Goal: Task Accomplishment & Management: Manage account settings

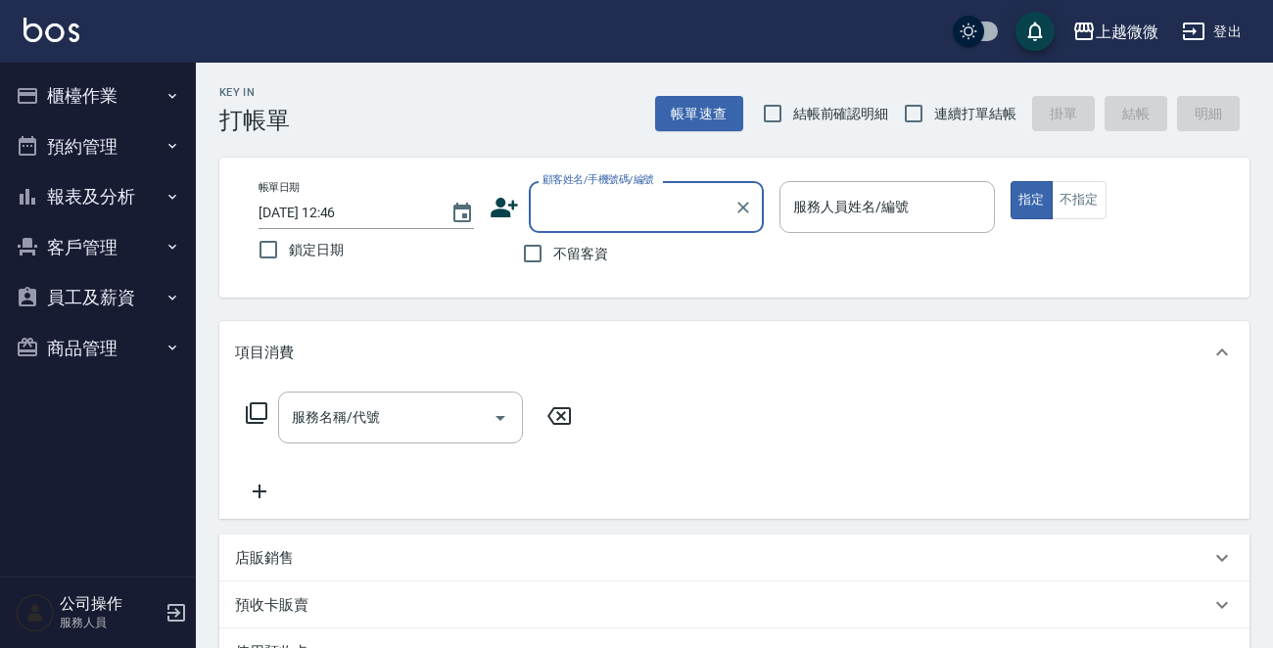
click at [74, 233] on button "客戶管理" at bounding box center [98, 247] width 180 height 51
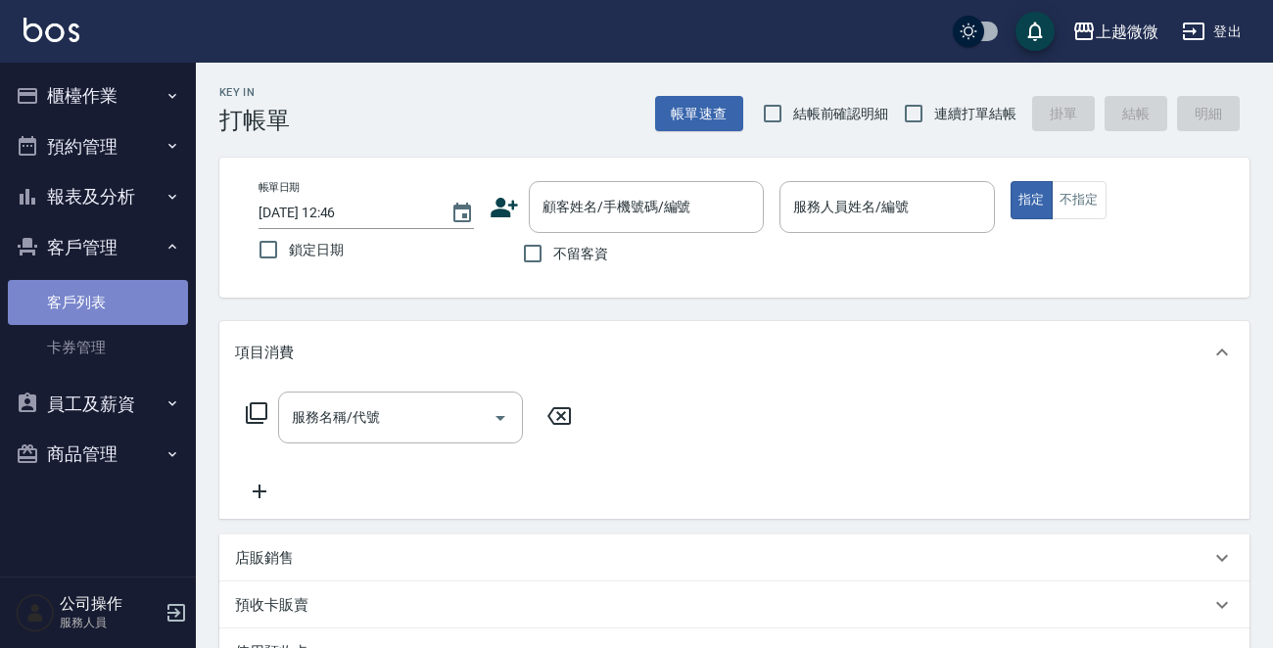
click at [91, 298] on link "客戶列表" at bounding box center [98, 302] width 180 height 45
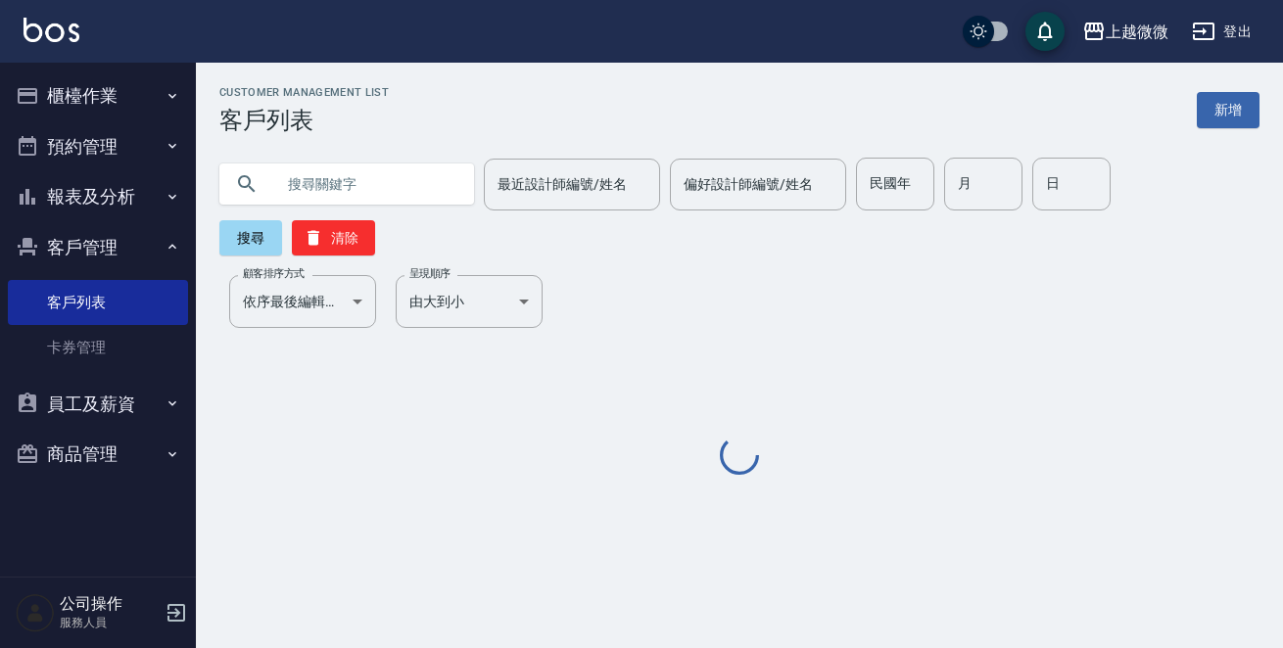
click at [312, 179] on input "text" at bounding box center [366, 184] width 184 height 53
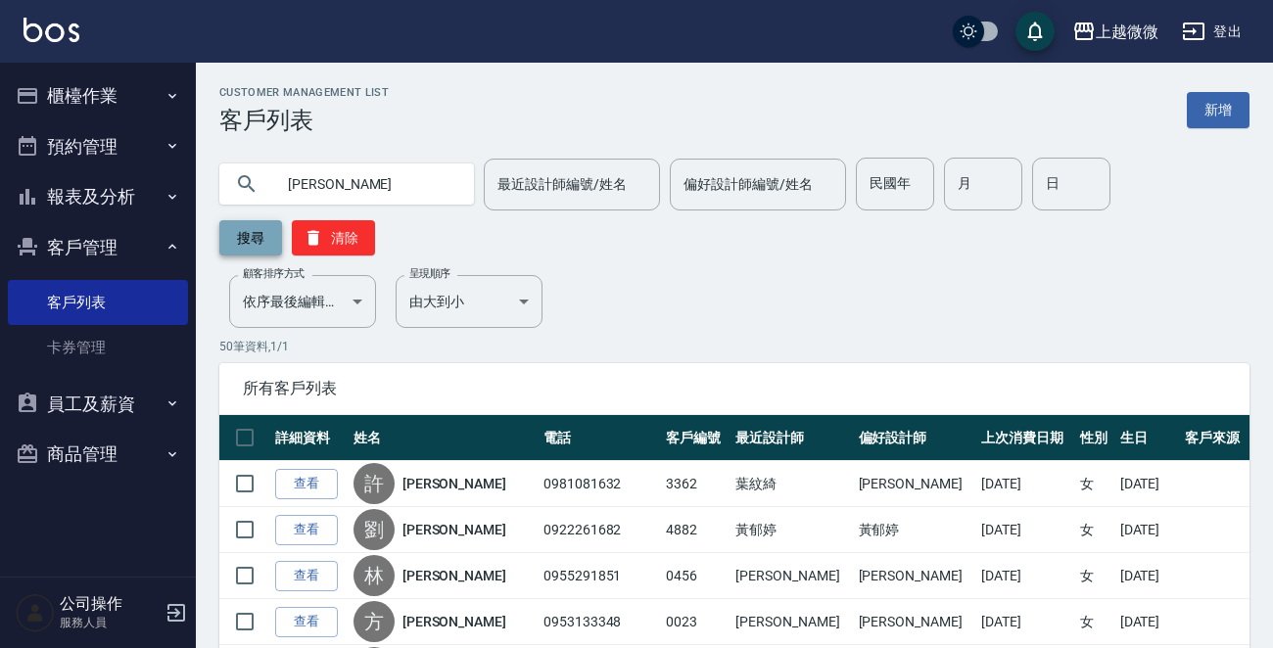
type input "[PERSON_NAME]"
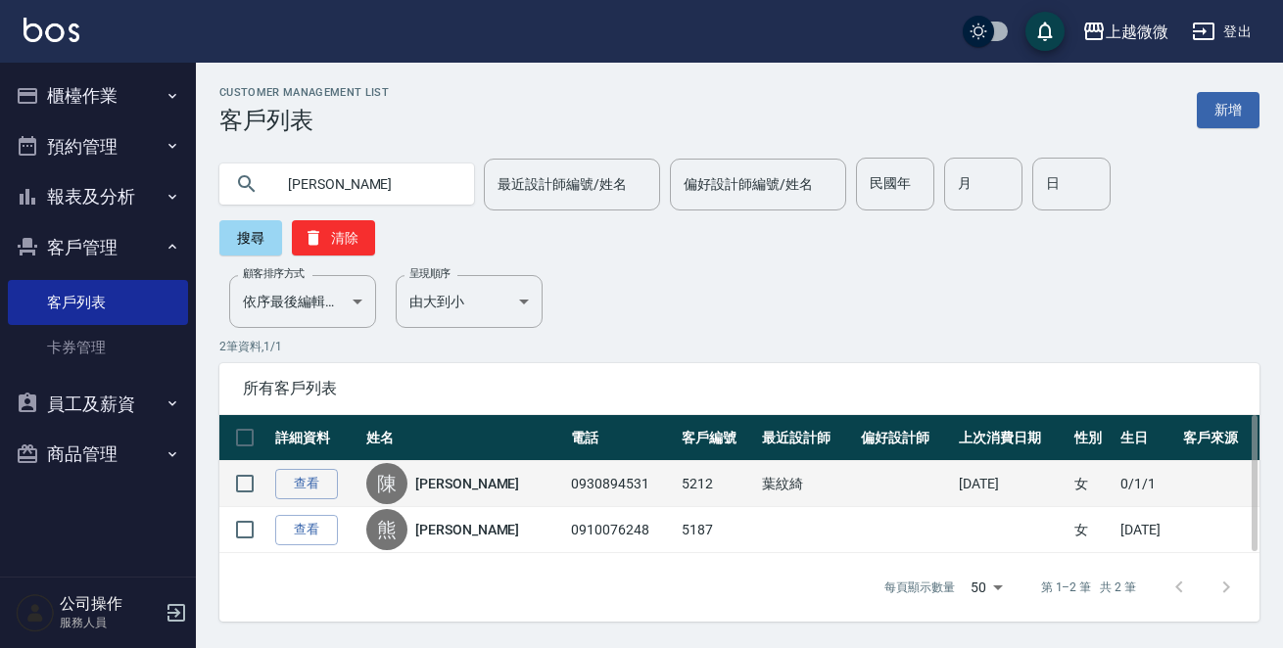
click at [440, 474] on link "[PERSON_NAME]" at bounding box center [467, 484] width 104 height 20
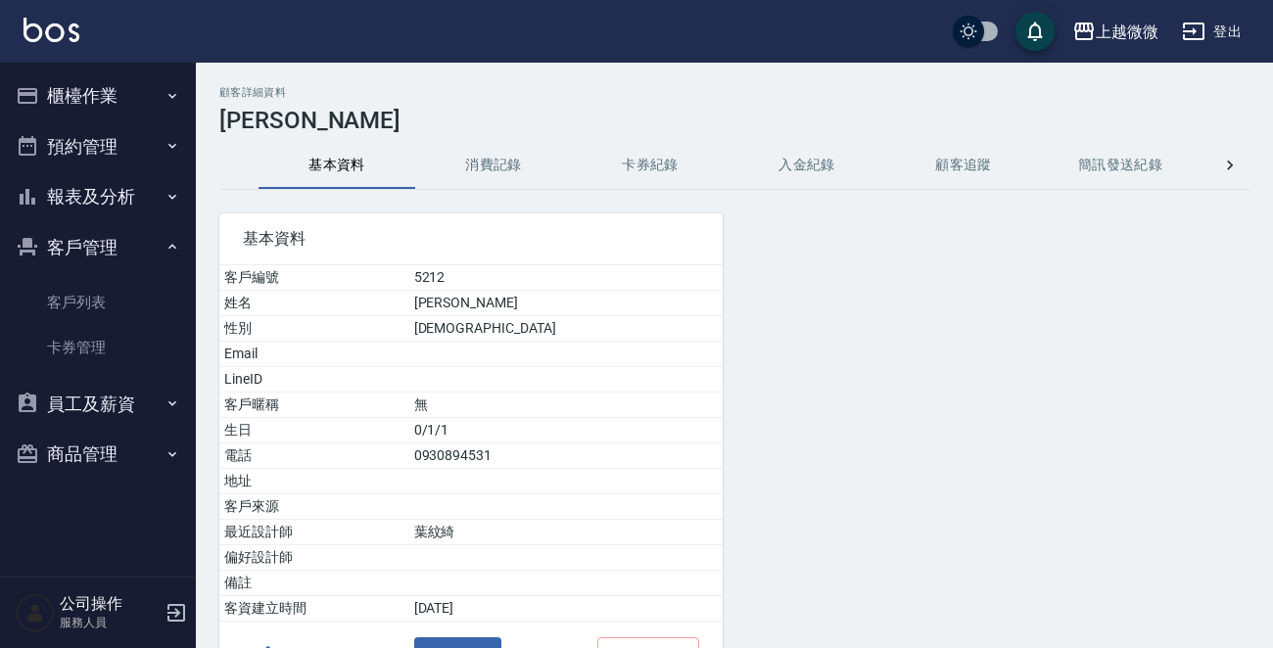
click at [504, 164] on button "消費記錄" at bounding box center [493, 165] width 157 height 47
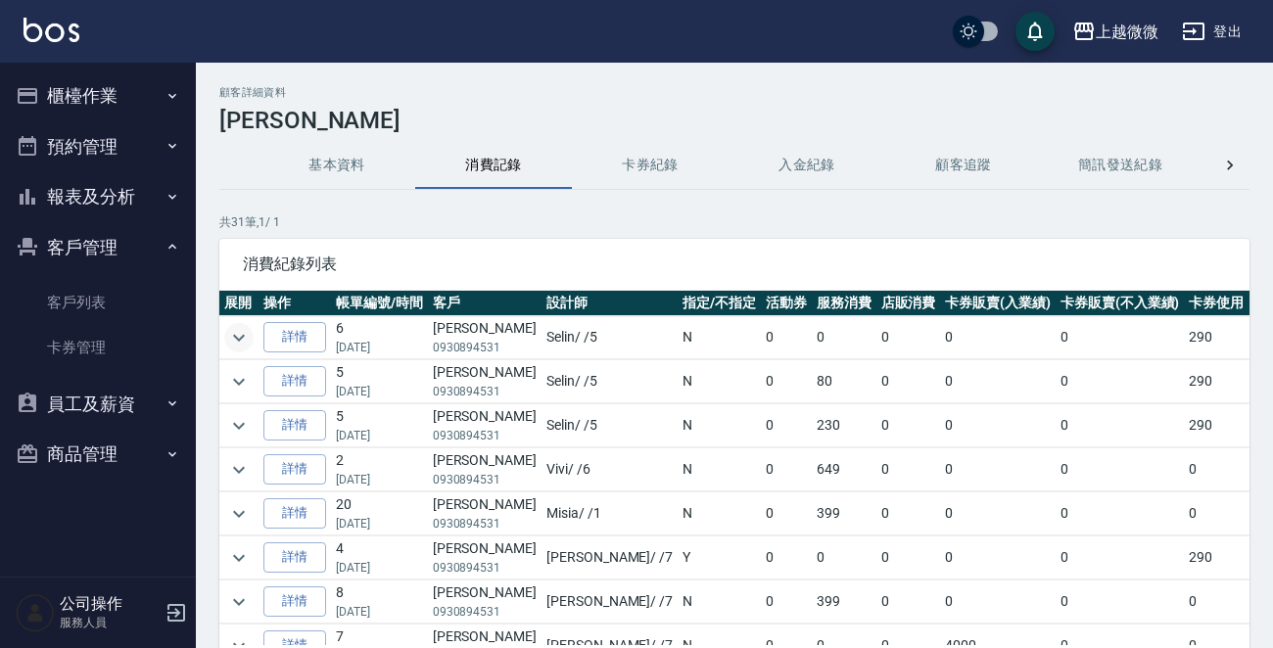
click at [238, 331] on icon "expand row" at bounding box center [238, 337] width 23 height 23
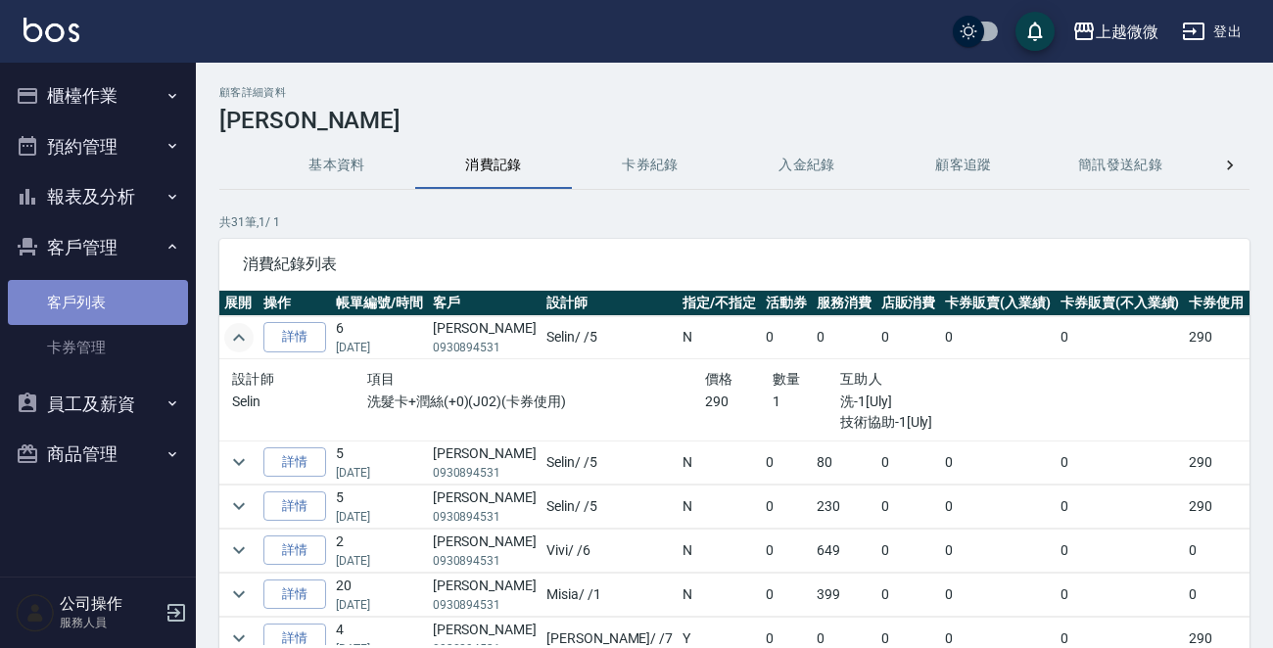
click at [73, 288] on link "客戶列表" at bounding box center [98, 302] width 180 height 45
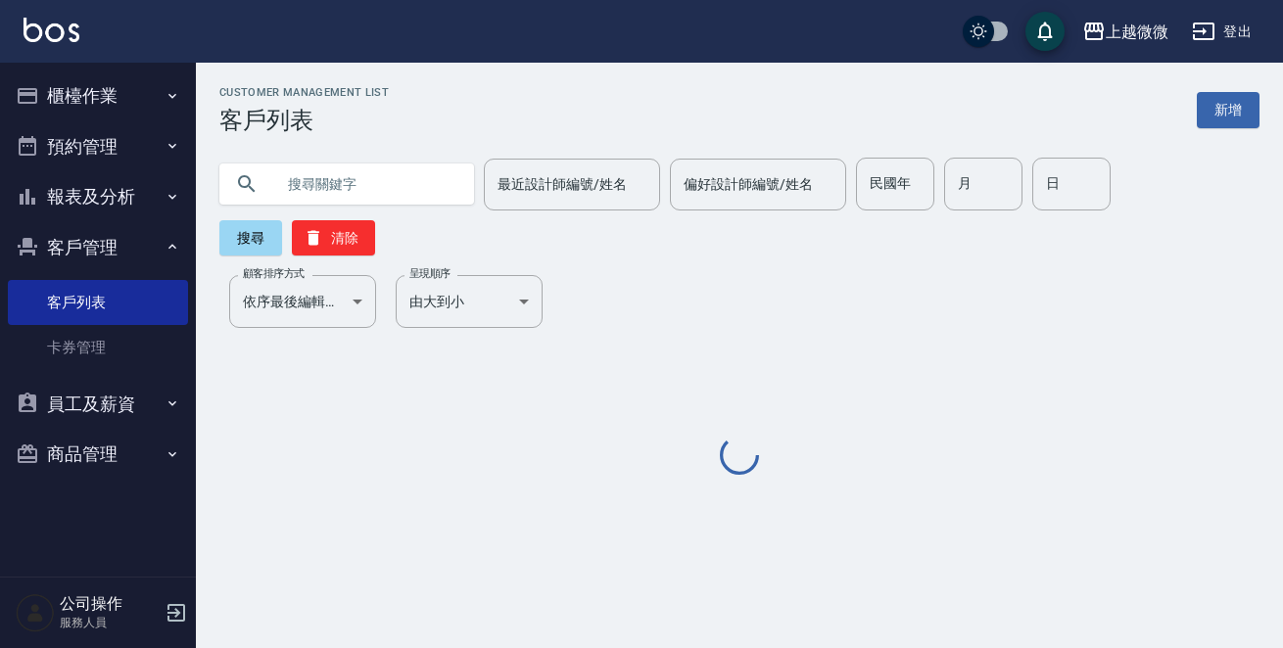
click at [396, 168] on input "text" at bounding box center [366, 184] width 184 height 53
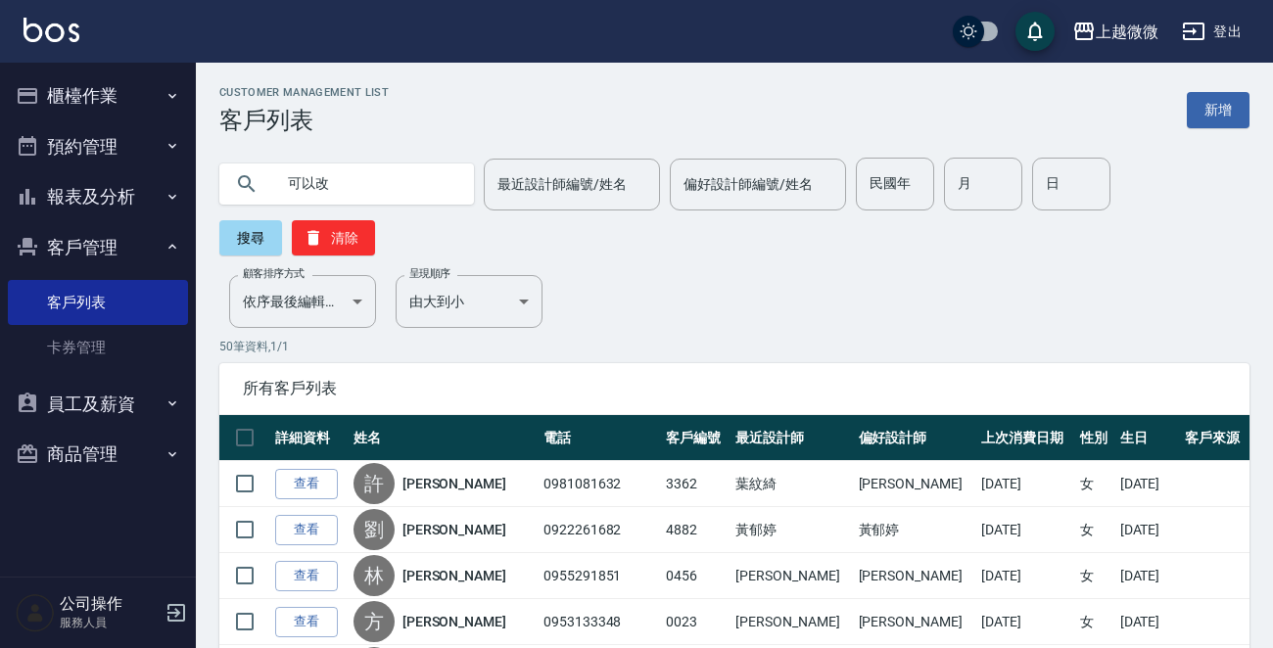
type input "可以改"
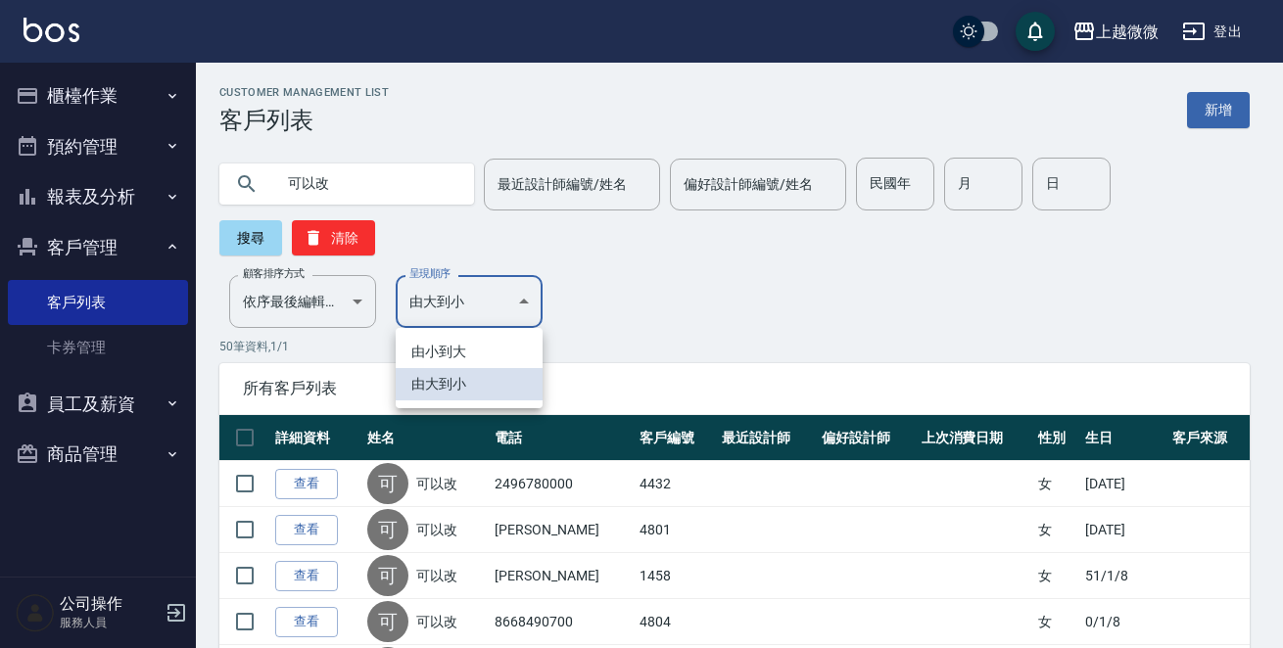
click at [433, 345] on li "由小到大" at bounding box center [469, 352] width 147 height 32
type input "ASC"
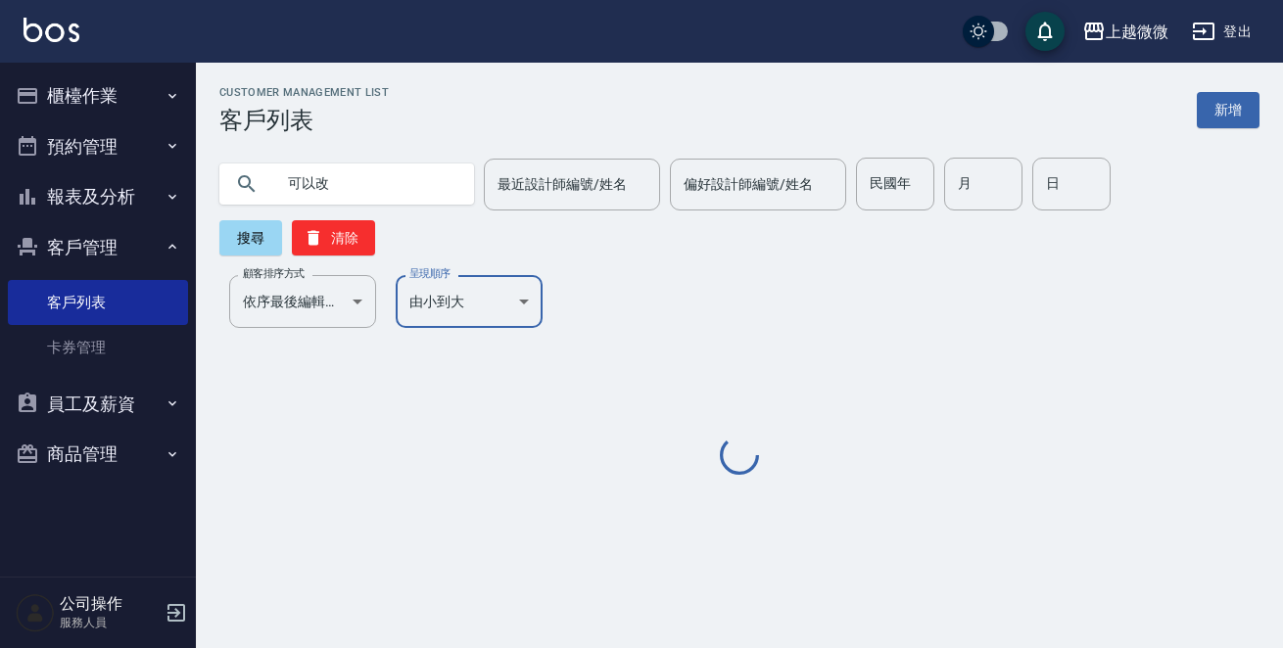
click at [333, 258] on div "Customer Management List 客戶列表 新增 可以改 最近設計師編號/姓名 最近設計師編號/姓名 偏好設計師編號/姓名 偏好設計師編號/姓…" at bounding box center [739, 282] width 1087 height 393
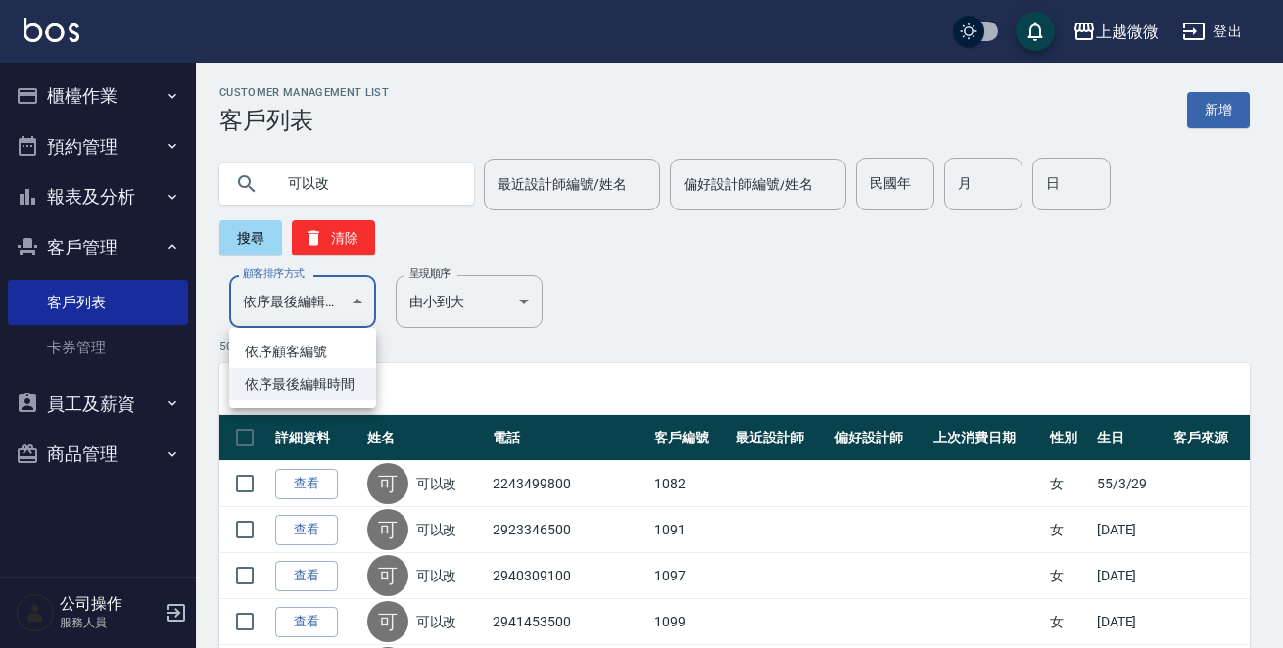
click at [313, 352] on li "依序顧客編號" at bounding box center [302, 352] width 147 height 32
type input "NO"
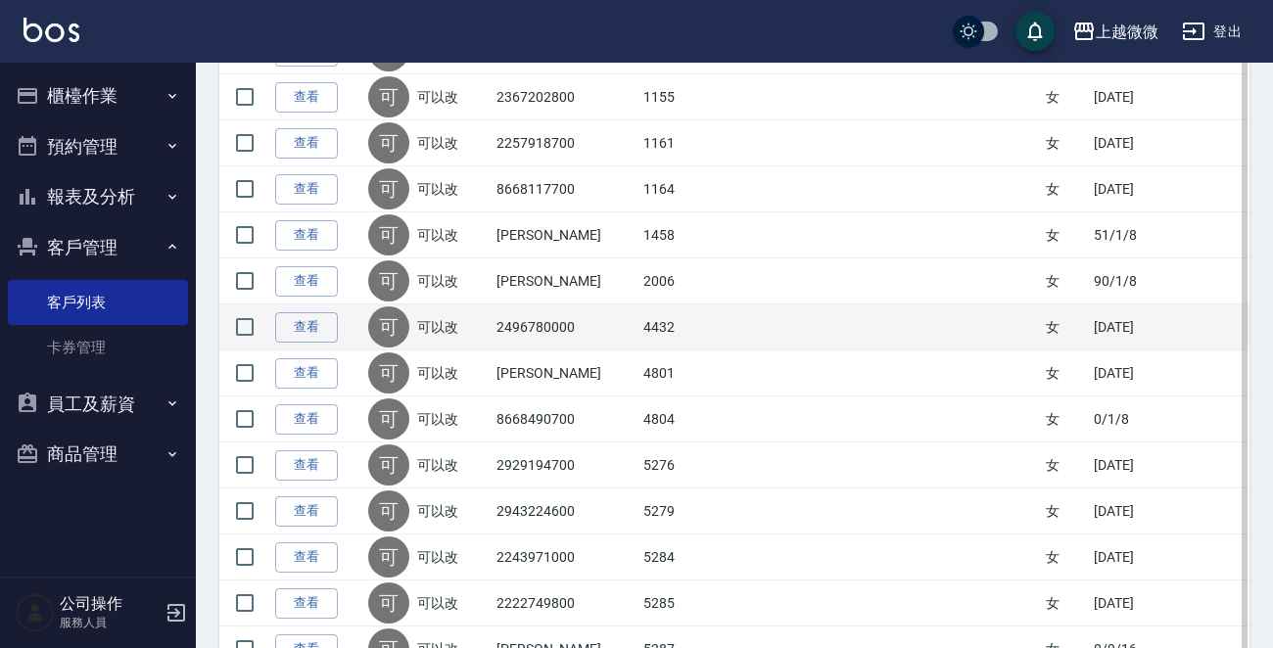
scroll to position [1175, 0]
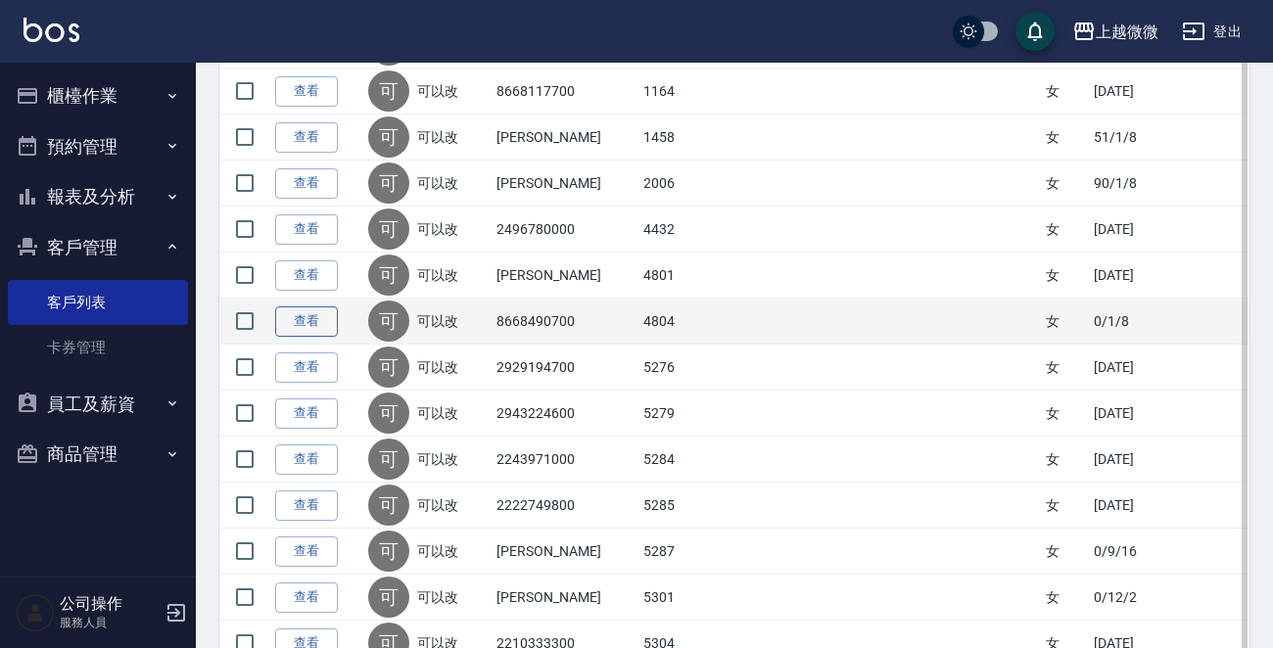
click at [315, 318] on link "查看" at bounding box center [306, 321] width 63 height 30
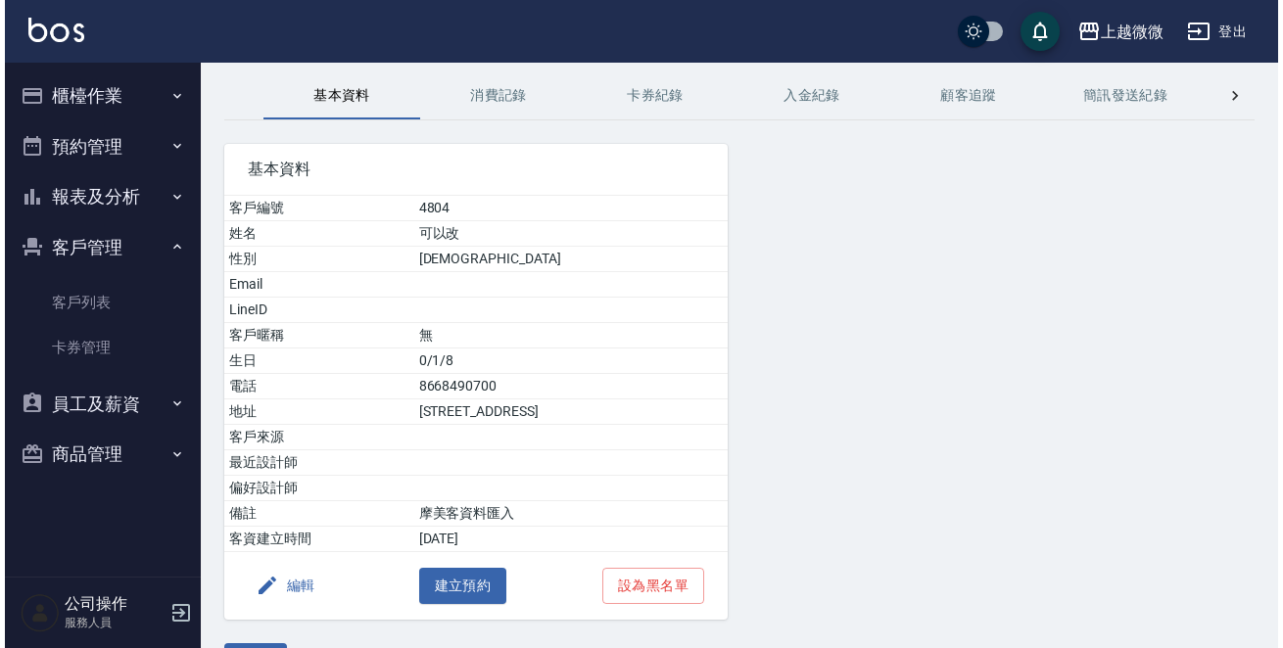
scroll to position [121, 0]
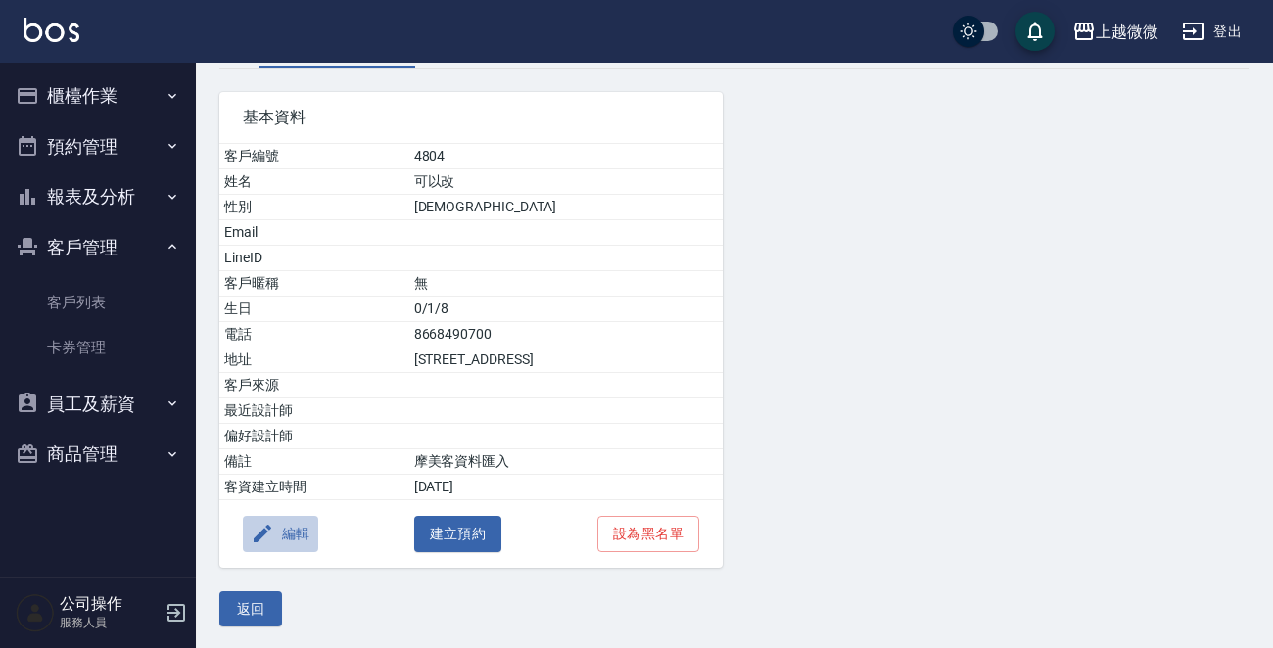
click at [269, 543] on button "編輯" at bounding box center [280, 534] width 75 height 36
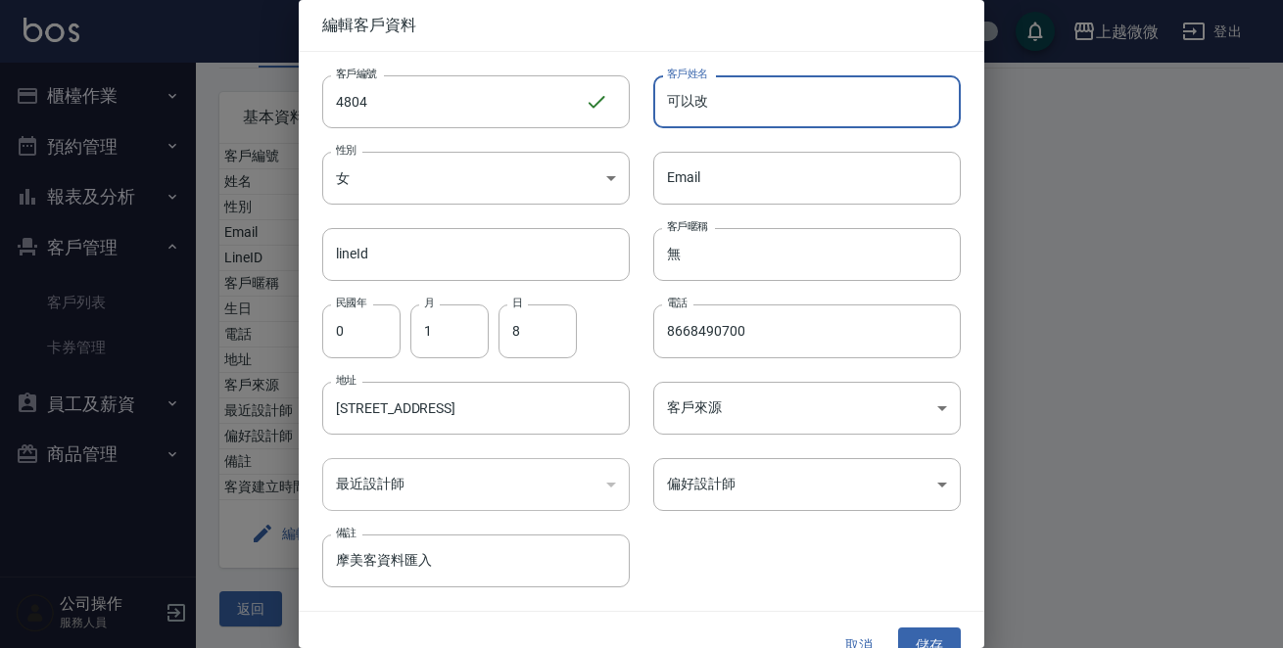
drag, startPoint x: 753, startPoint y: 91, endPoint x: 125, endPoint y: 102, distance: 627.7
click at [251, 99] on div "編輯客戶資料 客戶編號 4804 ​ 客戶編號 客戶姓名 可以改 客戶姓名 性別 女 [DEMOGRAPHIC_DATA] 性別 Email Email li…" at bounding box center [641, 324] width 1283 height 648
type input "[PERSON_NAME]"
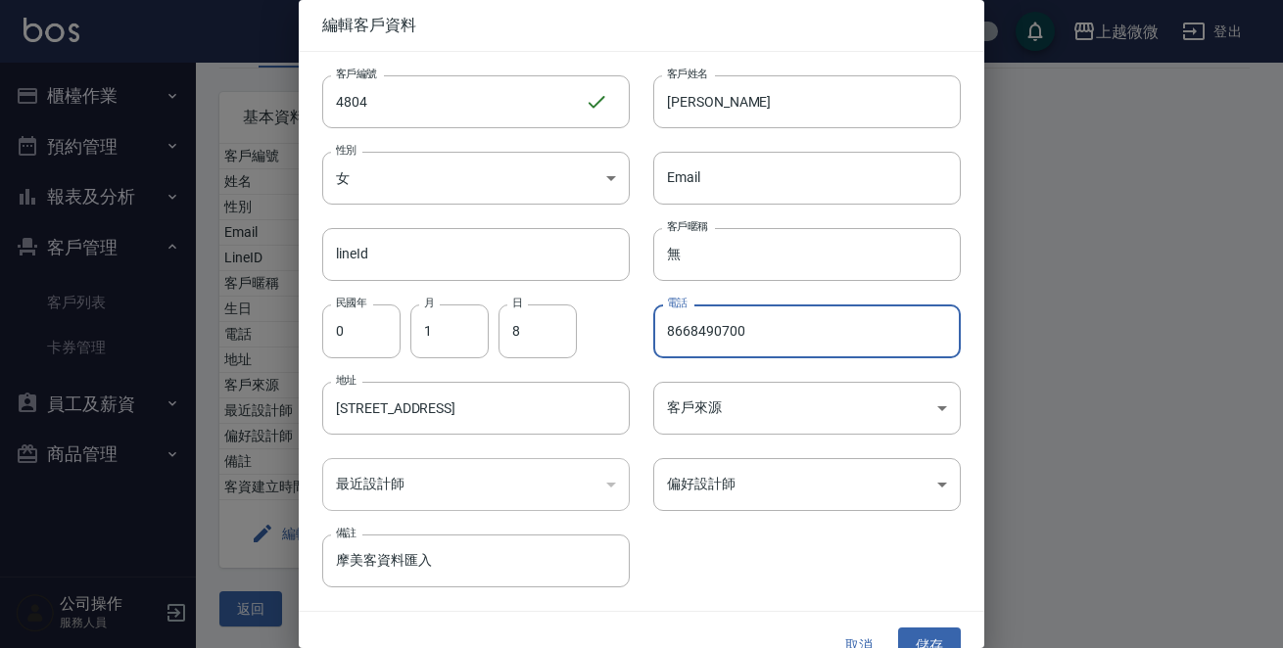
drag, startPoint x: 753, startPoint y: 321, endPoint x: 5, endPoint y: 359, distance: 749.0
click at [200, 354] on div "編輯客戶資料 客戶編號 4804 ​ 客戶編號 客戶姓名 [PERSON_NAME] 客戶姓名 性別 女 [DEMOGRAPHIC_DATA] 性別 Emai…" at bounding box center [641, 324] width 1283 height 648
type input "0938785705"
click at [396, 336] on input "0" at bounding box center [361, 330] width 78 height 53
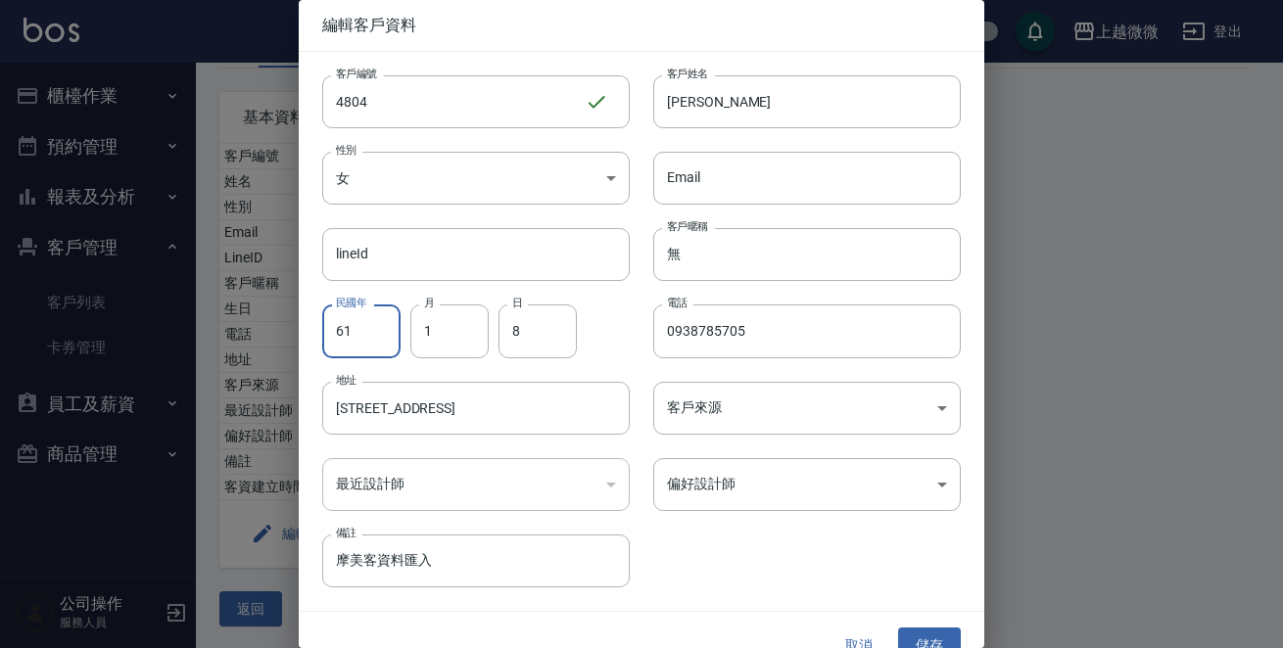
type input "61"
type input "2"
type input "11"
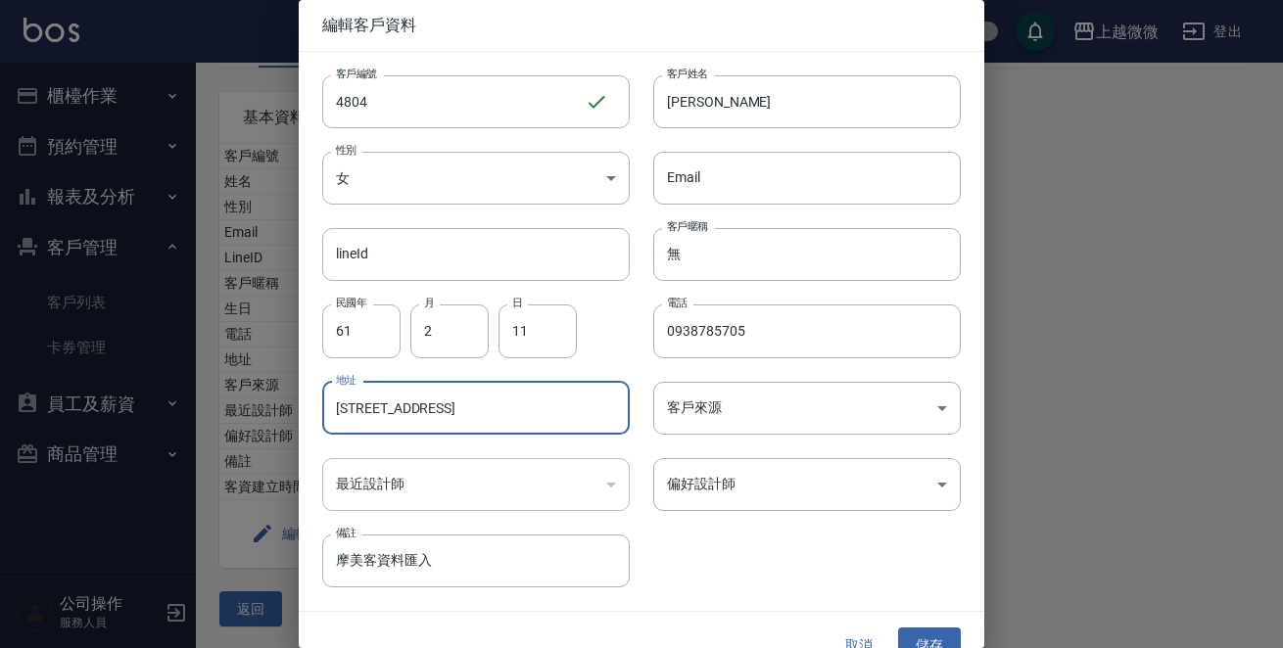
click at [472, 407] on input "[STREET_ADDRESS]" at bounding box center [475, 408] width 307 height 53
click at [471, 409] on input "[STREET_ADDRESS]" at bounding box center [475, 408] width 307 height 53
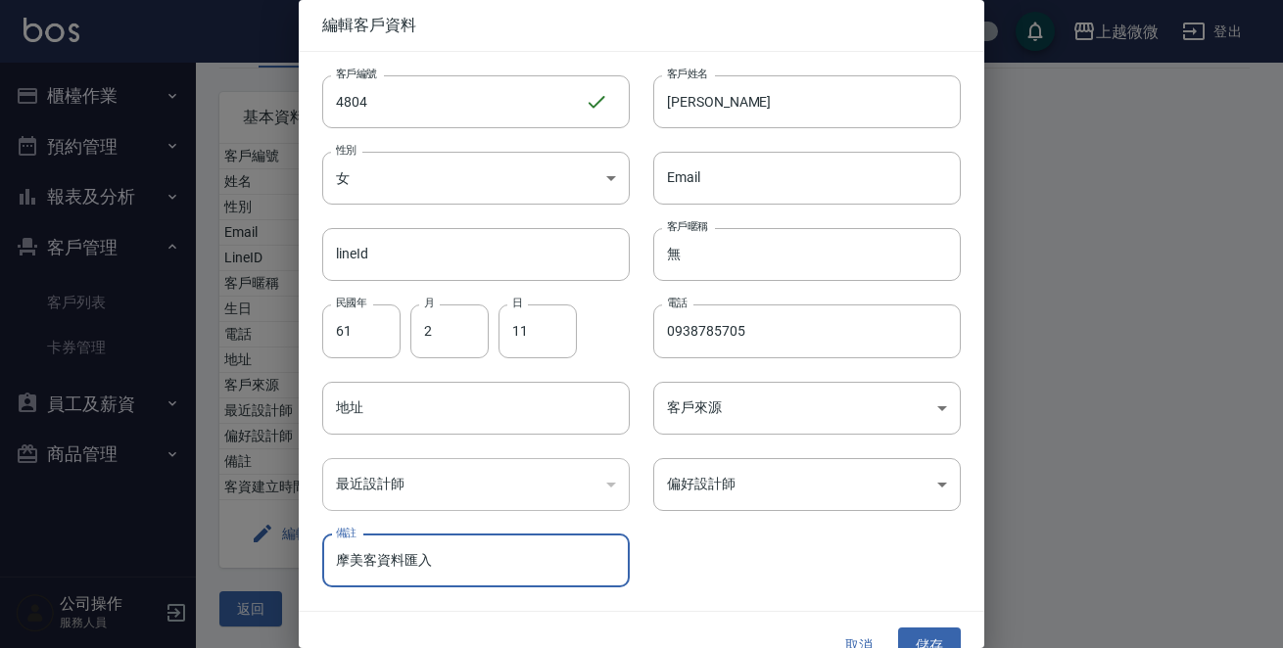
drag, startPoint x: 469, startPoint y: 571, endPoint x: 223, endPoint y: 569, distance: 245.7
click at [223, 569] on div "編輯客戶資料 客戶編號 4804 ​ 客戶編號 客戶姓名 [PERSON_NAME] 客戶姓名 性別 女 [DEMOGRAPHIC_DATA] 性別 Emai…" at bounding box center [641, 324] width 1283 height 648
click at [929, 631] on button "儲存" at bounding box center [929, 646] width 63 height 36
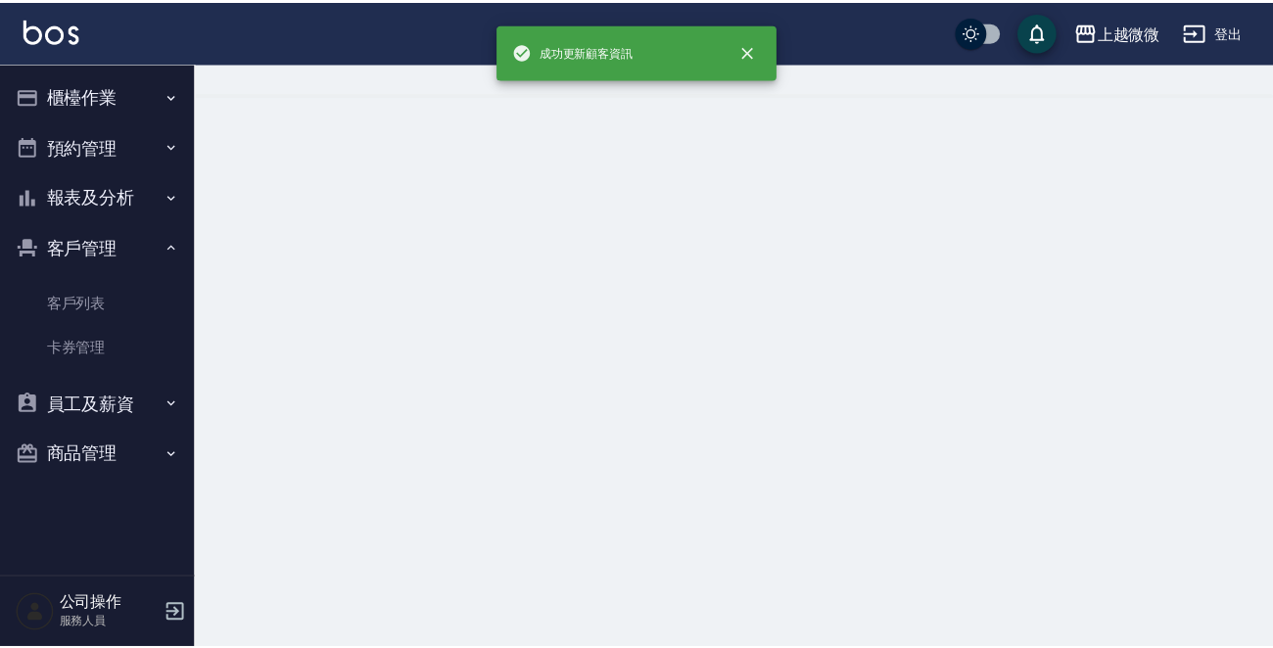
scroll to position [0, 0]
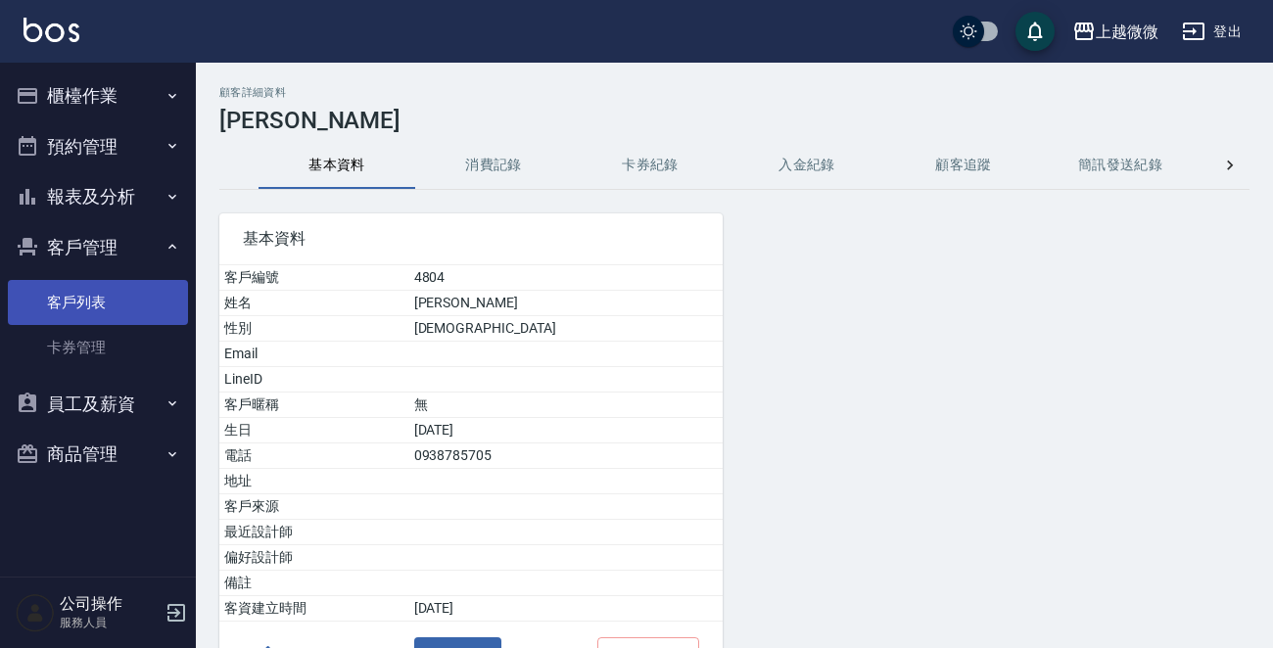
click at [79, 293] on link "客戶列表" at bounding box center [98, 302] width 180 height 45
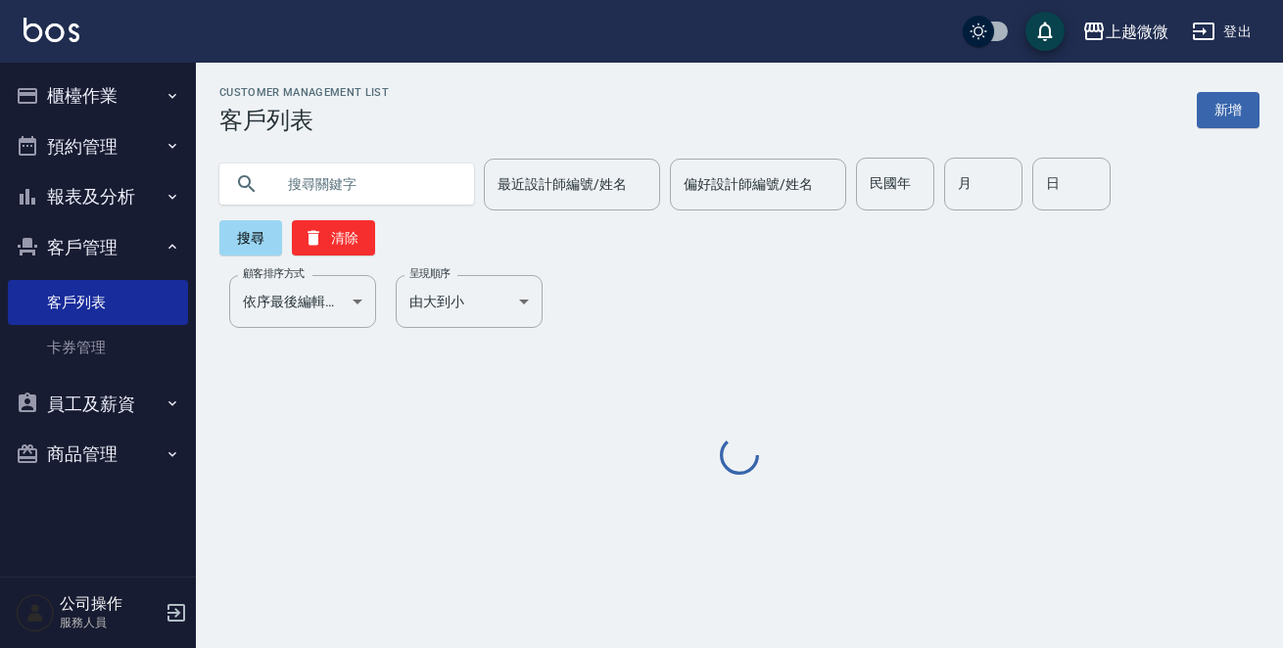
click at [333, 177] on input "text" at bounding box center [366, 184] width 184 height 53
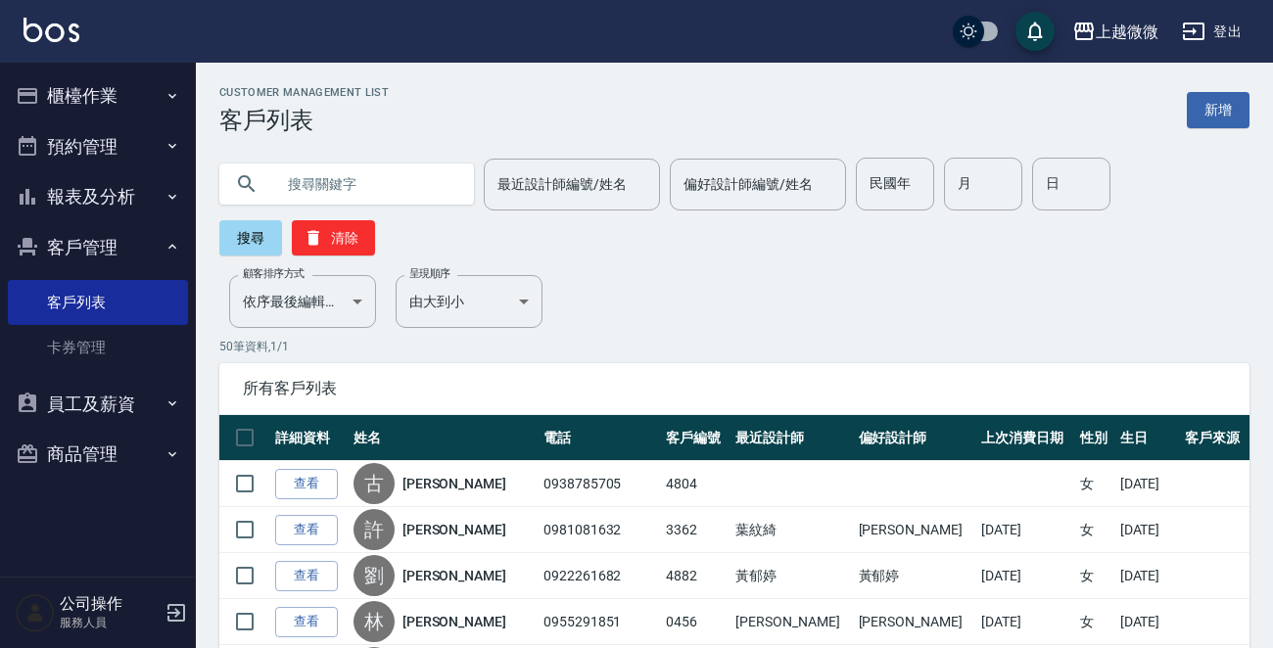
click at [118, 99] on button "櫃檯作業" at bounding box center [98, 95] width 180 height 51
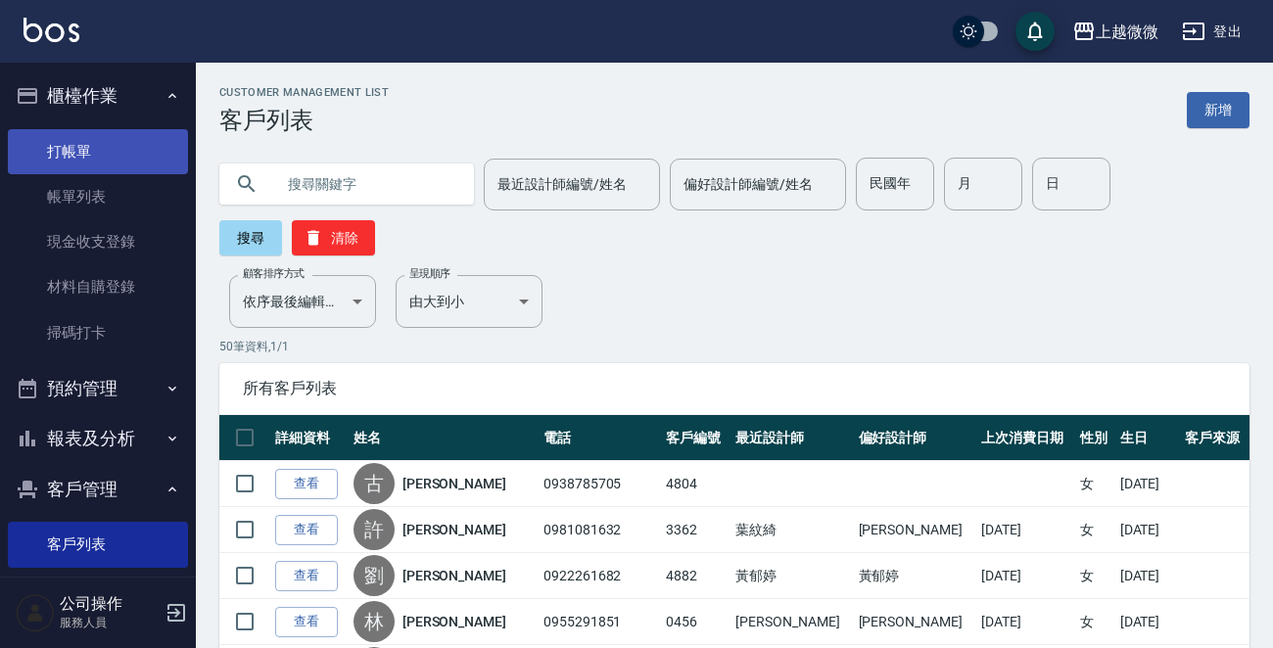
click at [92, 161] on link "打帳單" at bounding box center [98, 151] width 180 height 45
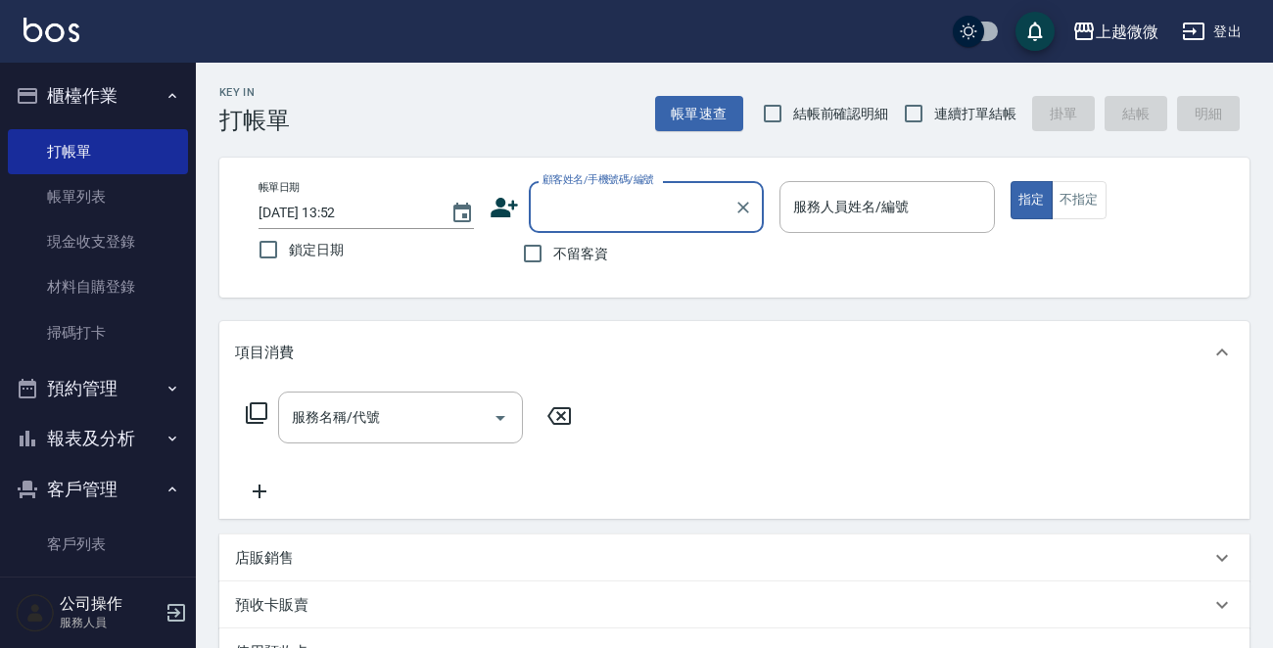
click at [574, 195] on input "顧客姓名/手機號碼/編號" at bounding box center [631, 207] width 188 height 34
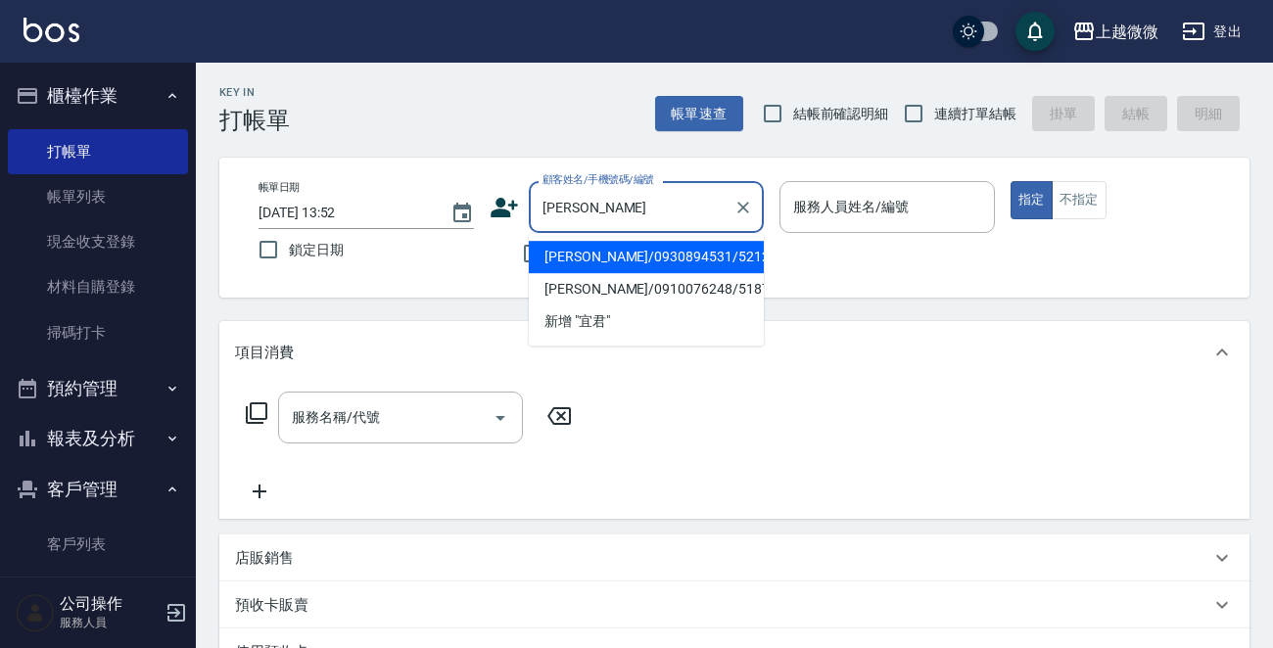
click at [645, 258] on li "[PERSON_NAME]/0930894531/5212" at bounding box center [646, 257] width 235 height 32
type input "[PERSON_NAME]/0930894531/5212"
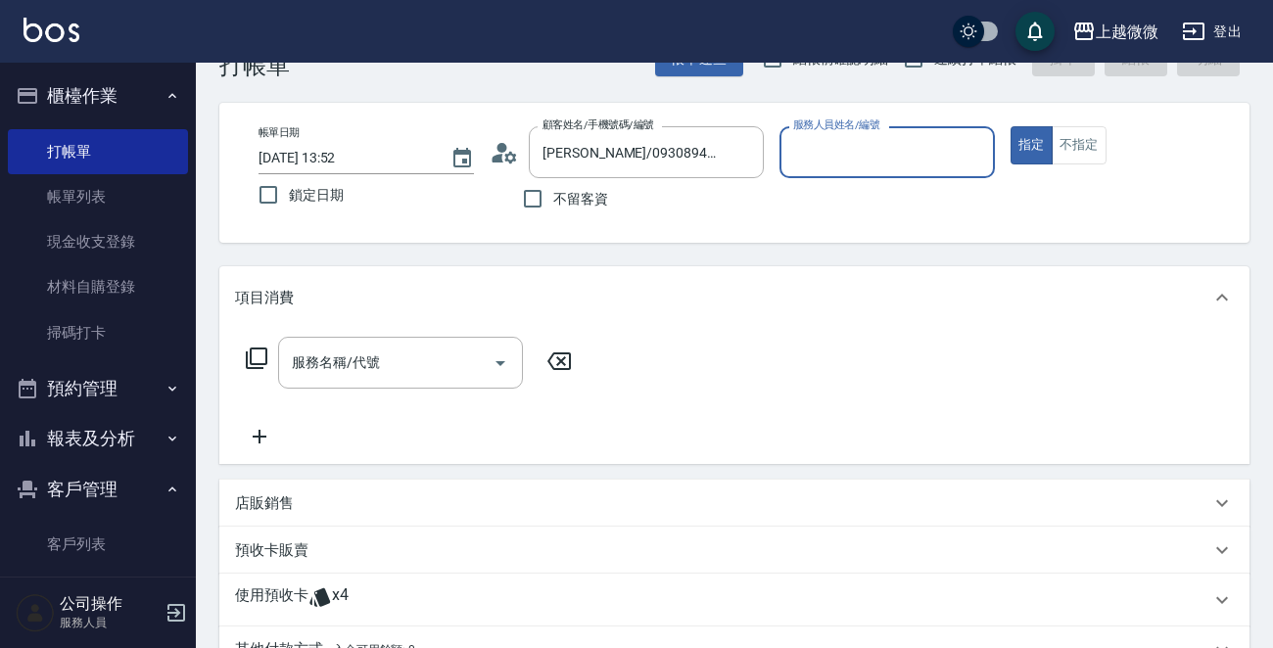
scroll to position [344, 0]
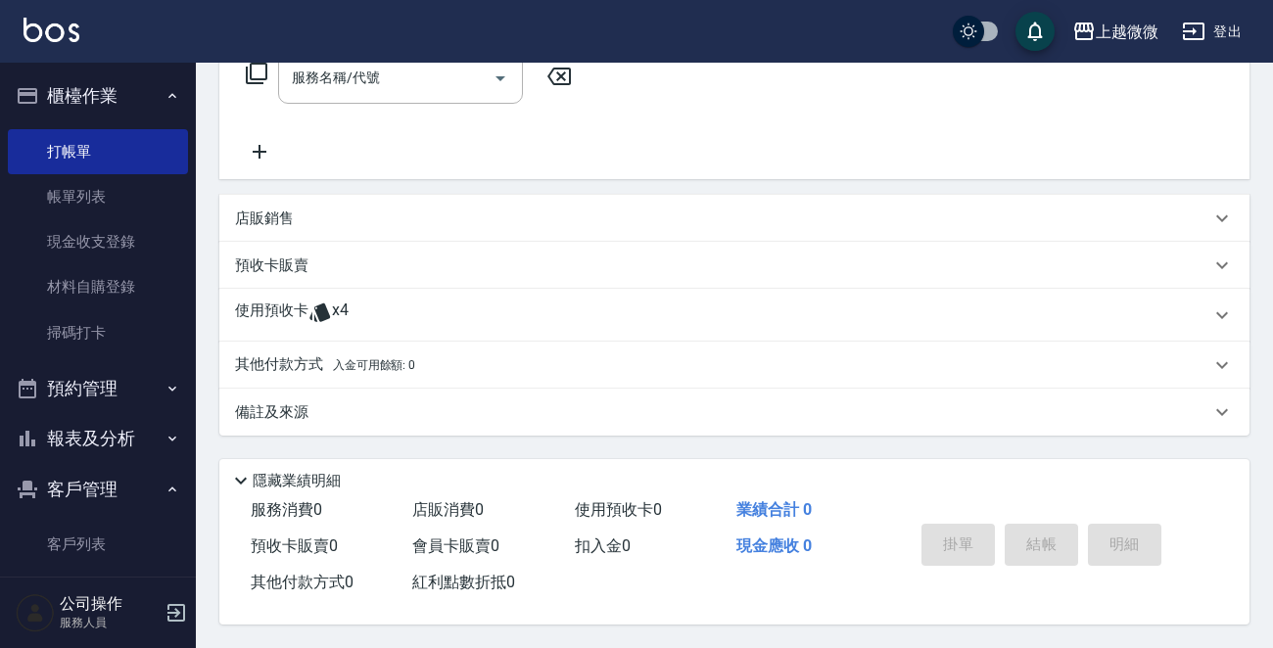
click at [277, 293] on div "使用預收卡 x4" at bounding box center [734, 315] width 1030 height 53
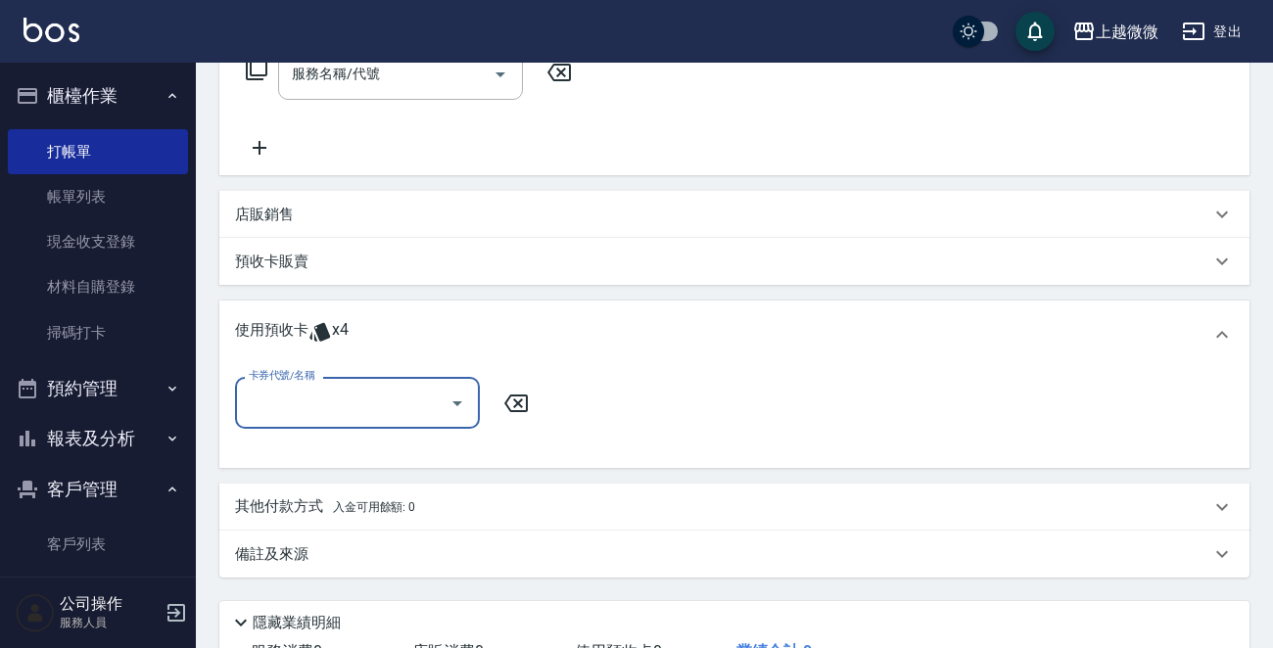
scroll to position [0, 0]
click at [300, 406] on input "卡券代號/名稱" at bounding box center [343, 403] width 198 height 34
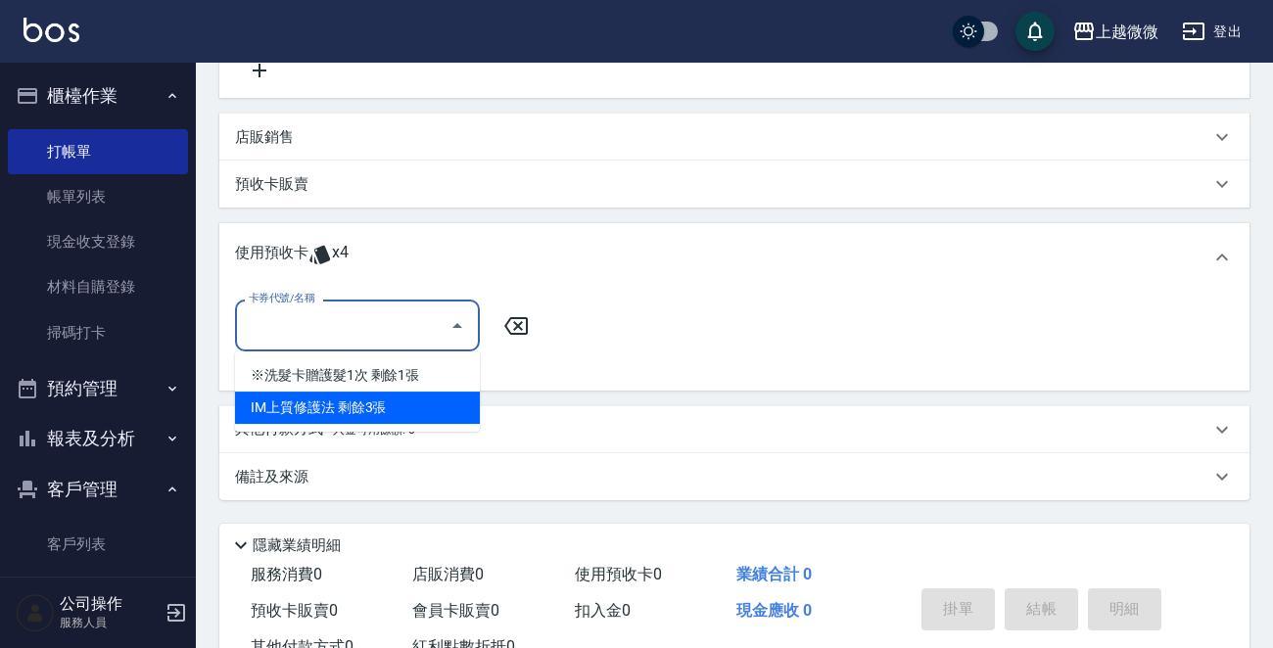
scroll to position [490, 0]
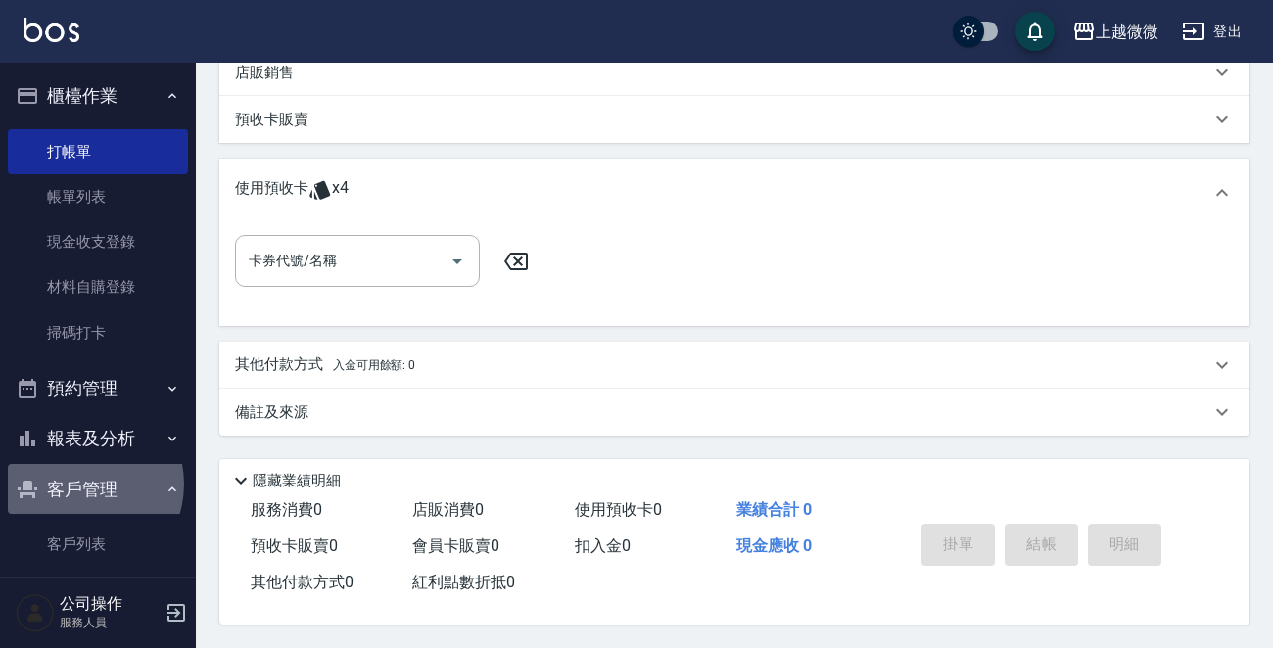
click at [78, 485] on button "客戶管理" at bounding box center [98, 489] width 180 height 51
click at [78, 479] on button "客戶管理" at bounding box center [98, 489] width 180 height 51
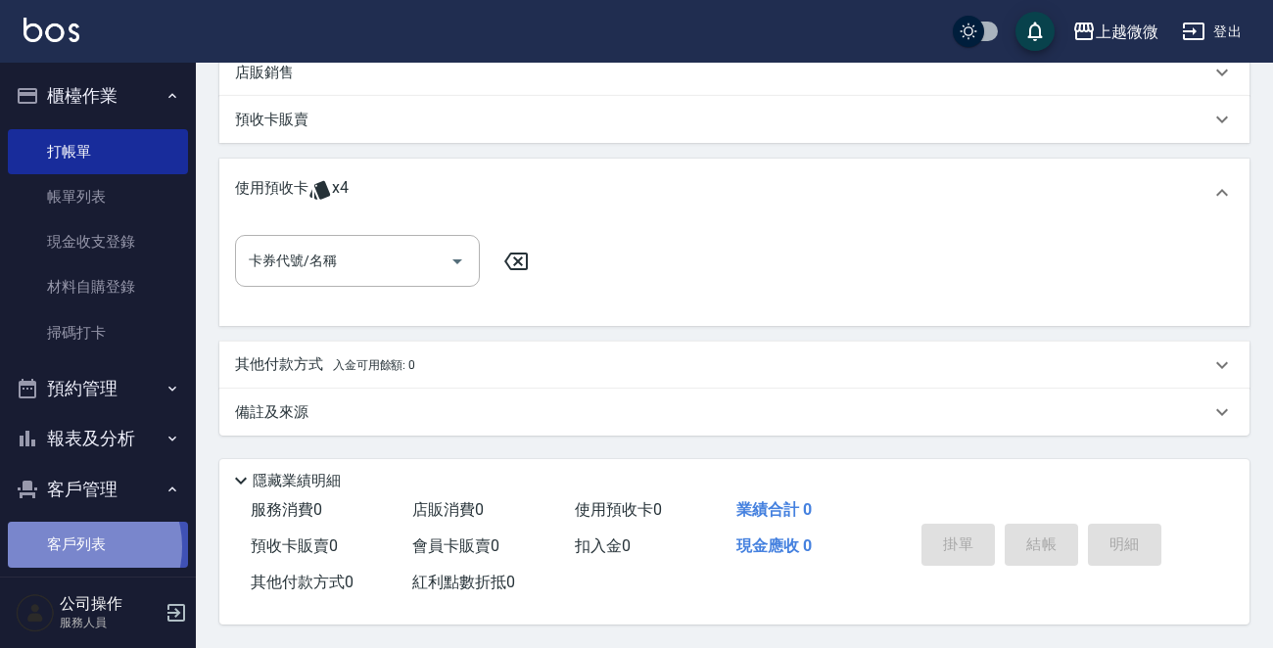
click at [81, 545] on link "客戶列表" at bounding box center [98, 544] width 180 height 45
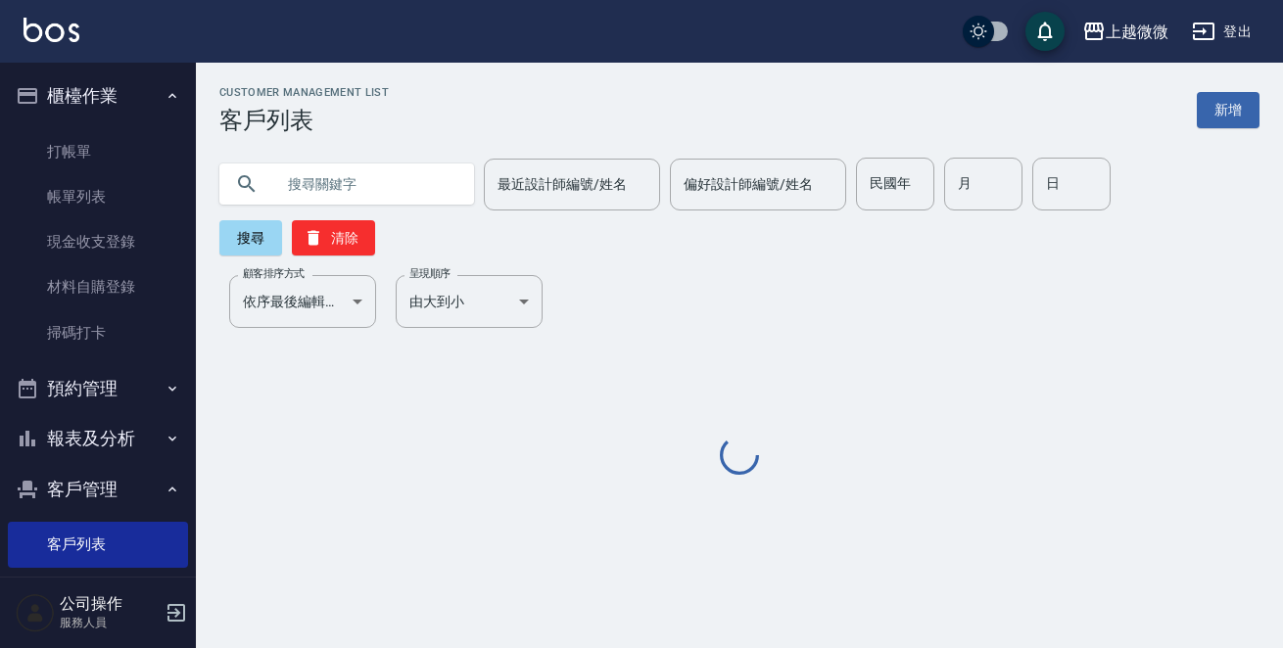
click at [387, 172] on input "text" at bounding box center [366, 184] width 184 height 53
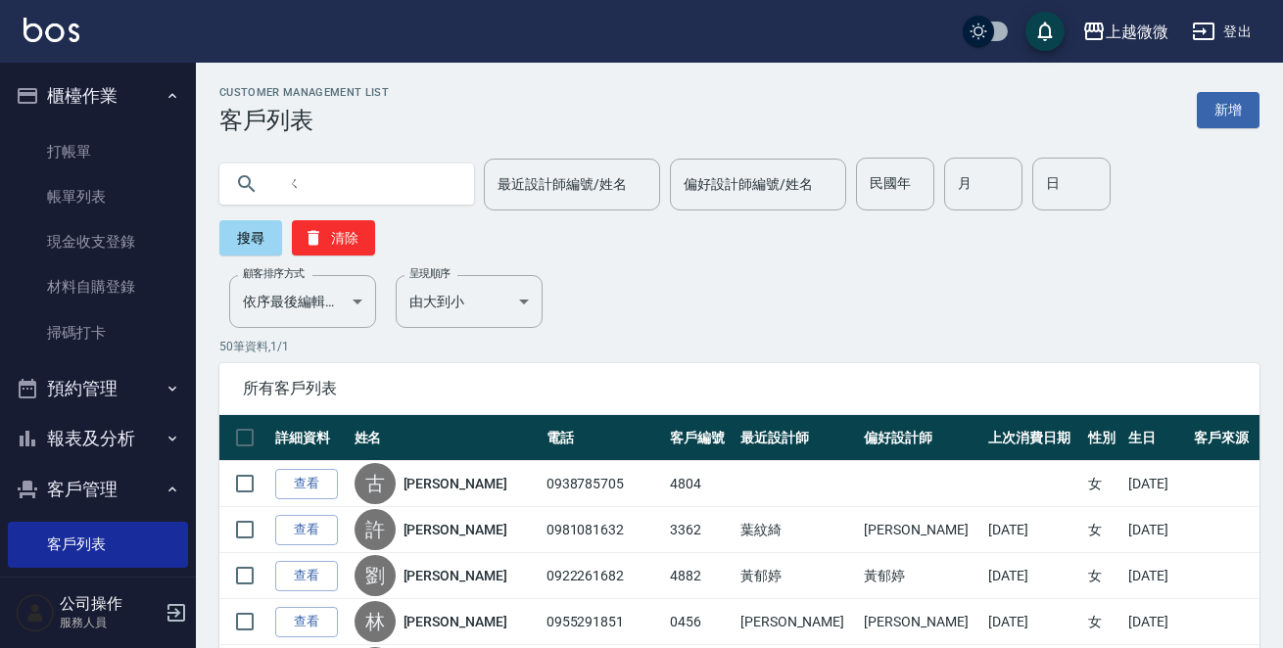
type input "ㄑ"
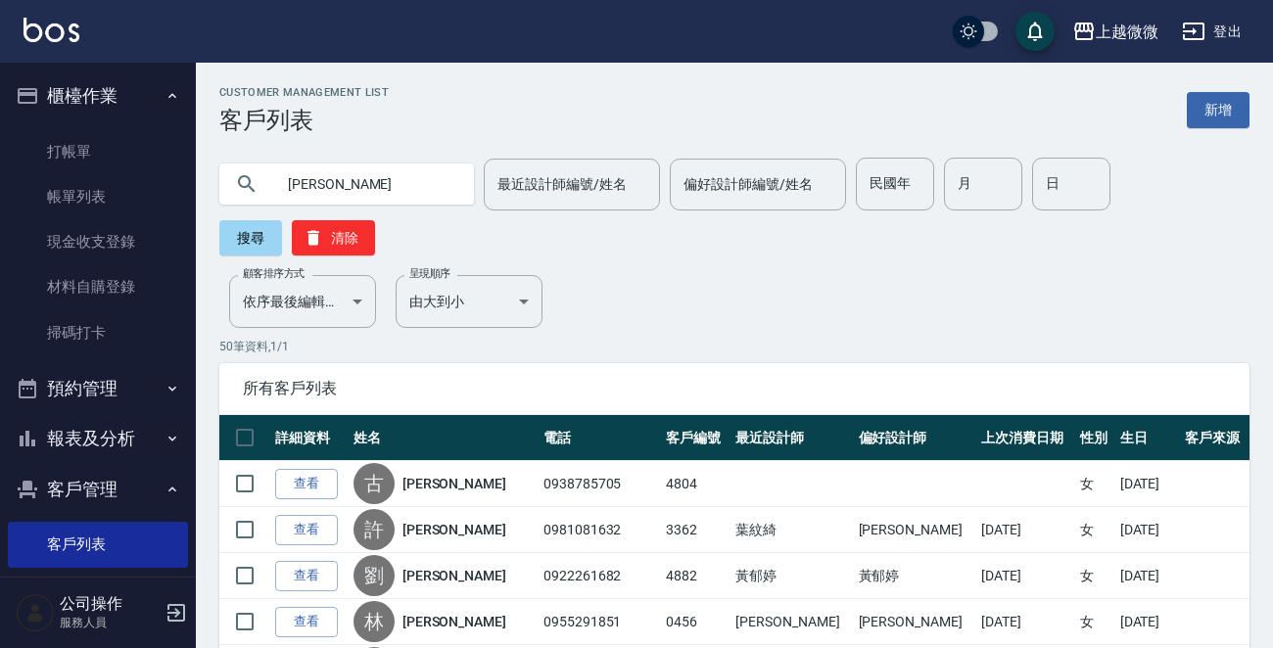
type input "[PERSON_NAME]"
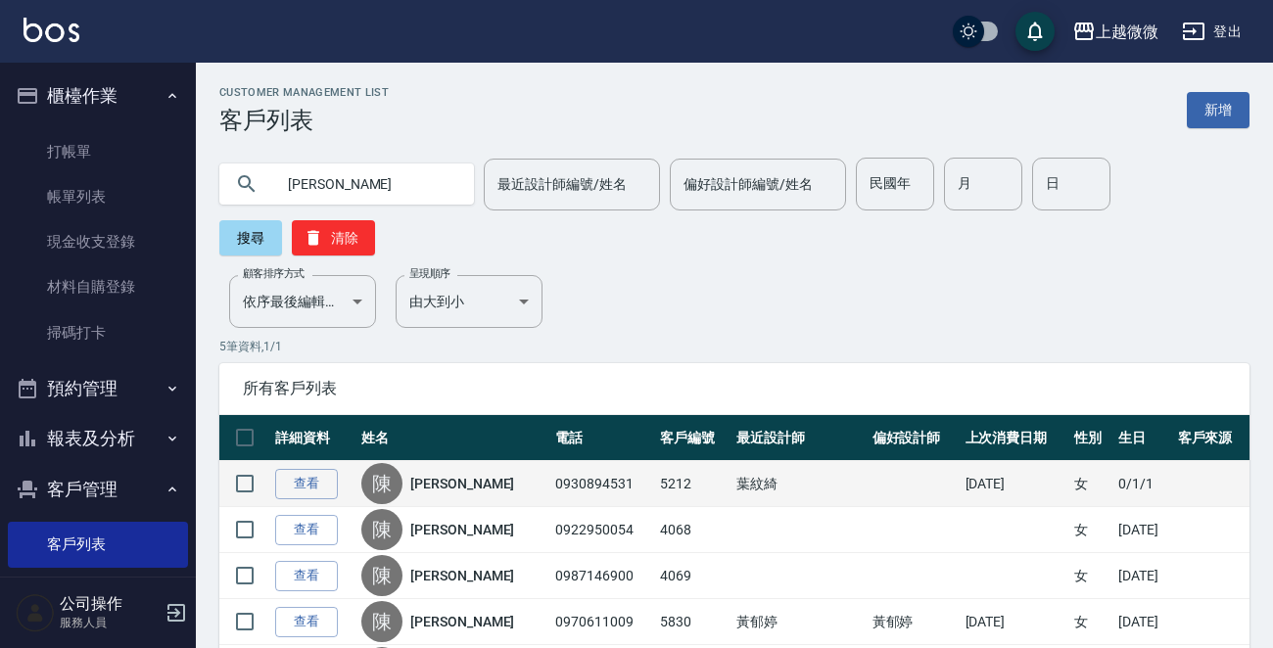
click at [450, 493] on div "[PERSON_NAME]" at bounding box center [453, 483] width 184 height 41
click at [420, 487] on div "[PERSON_NAME]" at bounding box center [453, 483] width 184 height 41
click at [433, 482] on link "[PERSON_NAME]" at bounding box center [462, 484] width 104 height 20
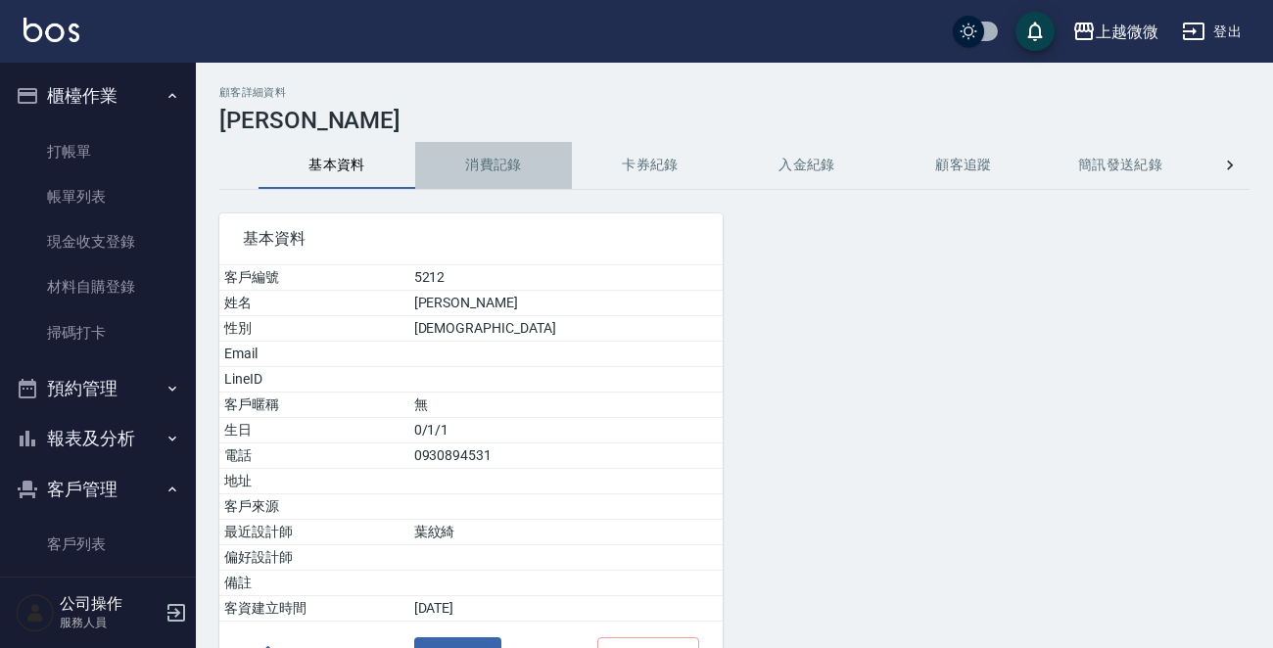
click at [473, 163] on button "消費記錄" at bounding box center [493, 165] width 157 height 47
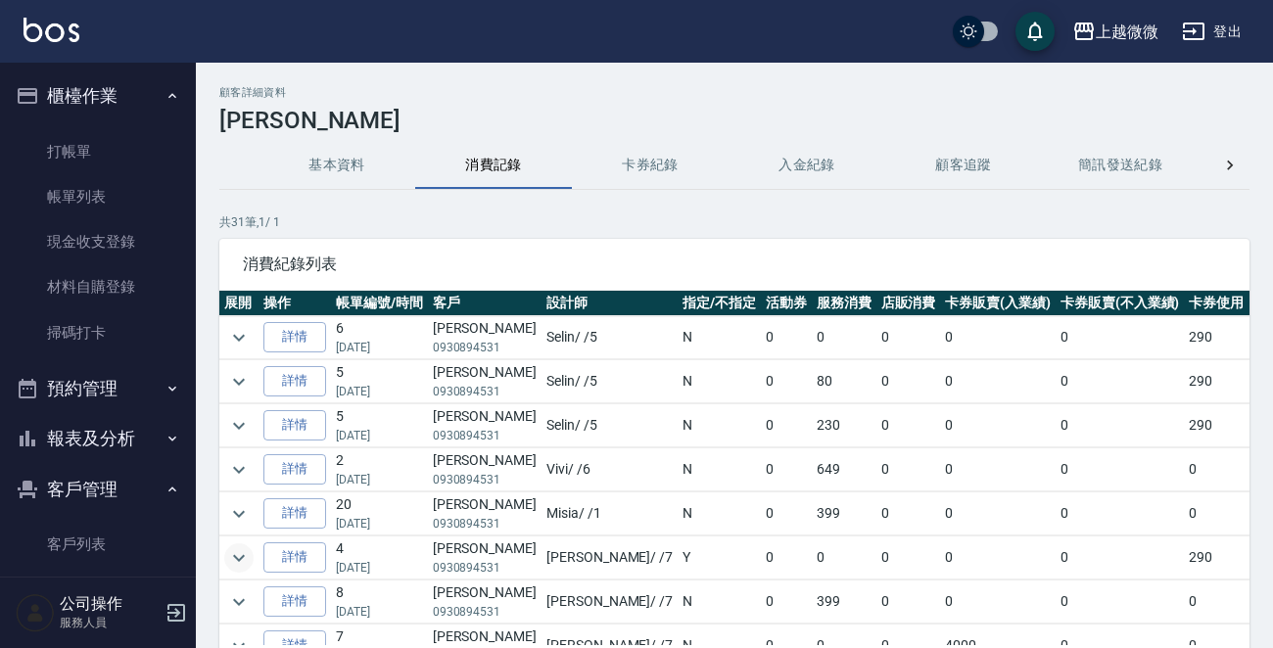
click at [238, 559] on icon "expand row" at bounding box center [238, 557] width 23 height 23
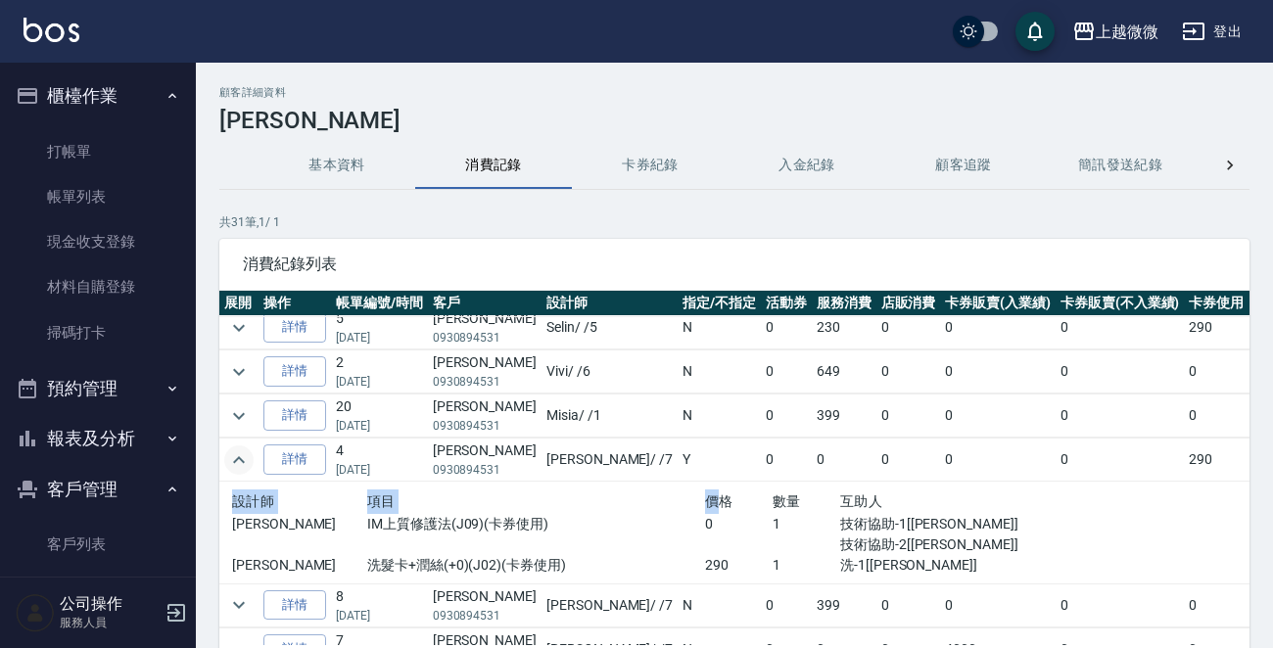
scroll to position [98, 192]
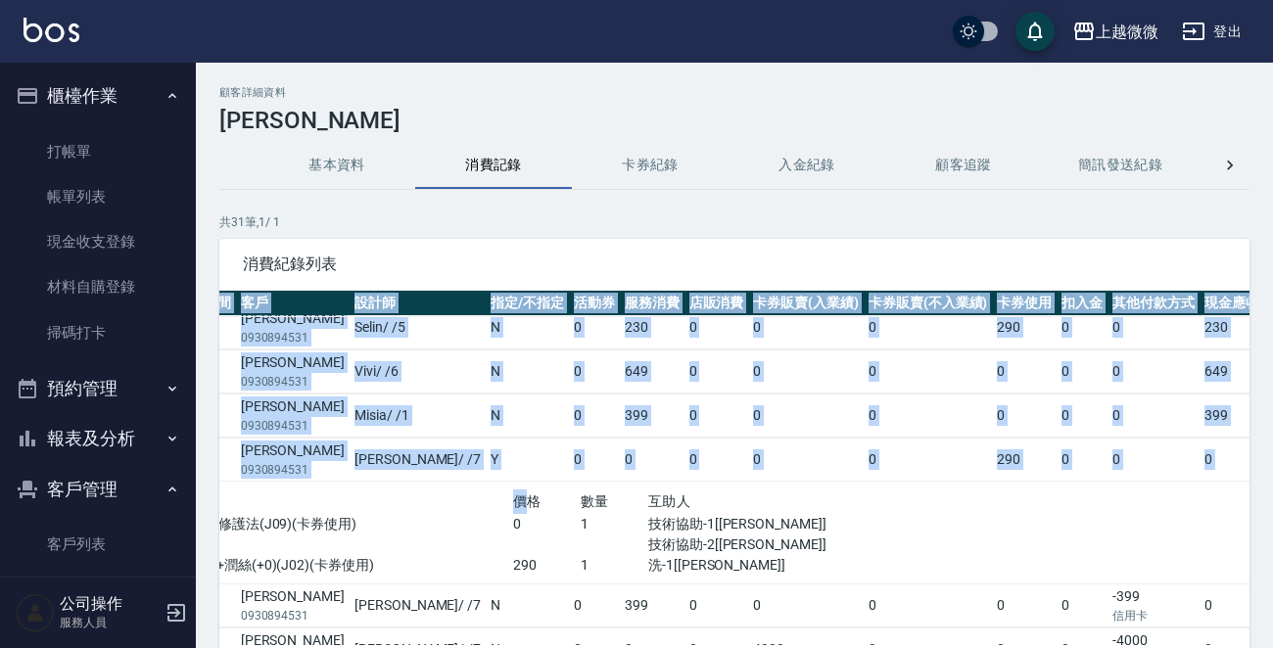
drag, startPoint x: 919, startPoint y: 487, endPoint x: 1281, endPoint y: 451, distance: 363.0
click at [1272, 451] on html "上越微微 登出 櫃檯作業 打帳單 帳單列表 現金收支登錄 材料自購登錄 掃碼打卡 預約管理 預約管理 單日預約紀錄 單週預約紀錄 報表及分析 報表目錄 店家日…" at bounding box center [636, 390] width 1273 height 781
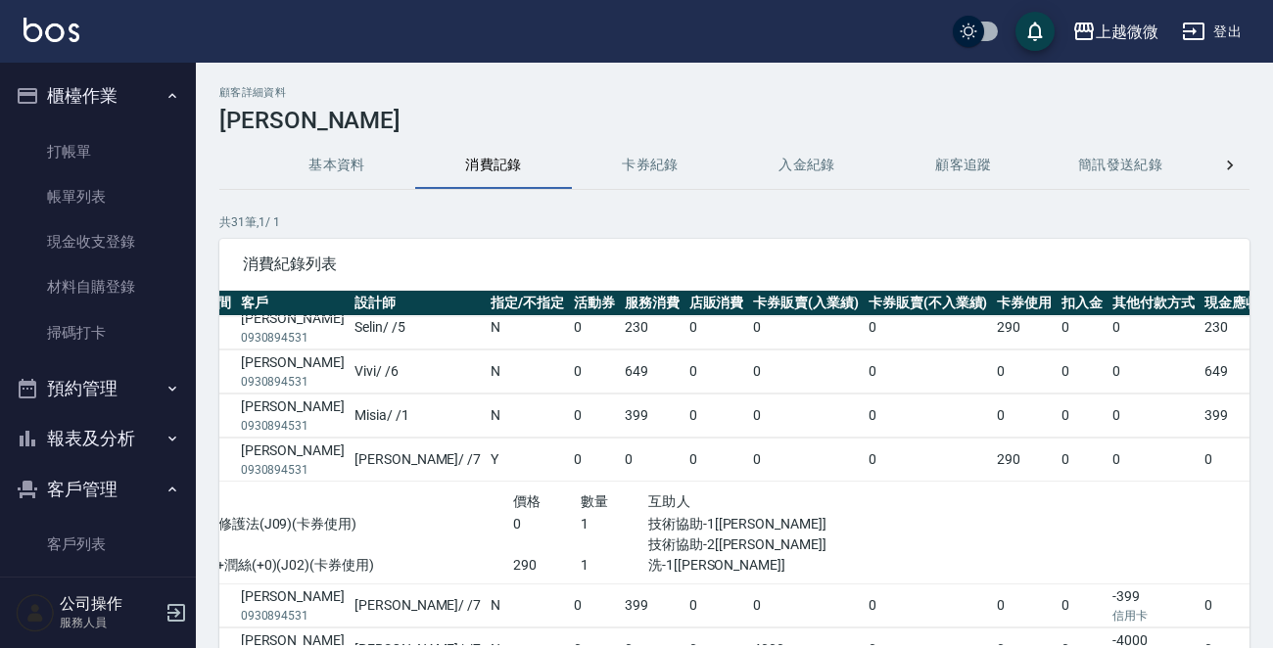
click at [1107, 451] on td "0" at bounding box center [1153, 460] width 92 height 43
